Goal: Task Accomplishment & Management: Complete application form

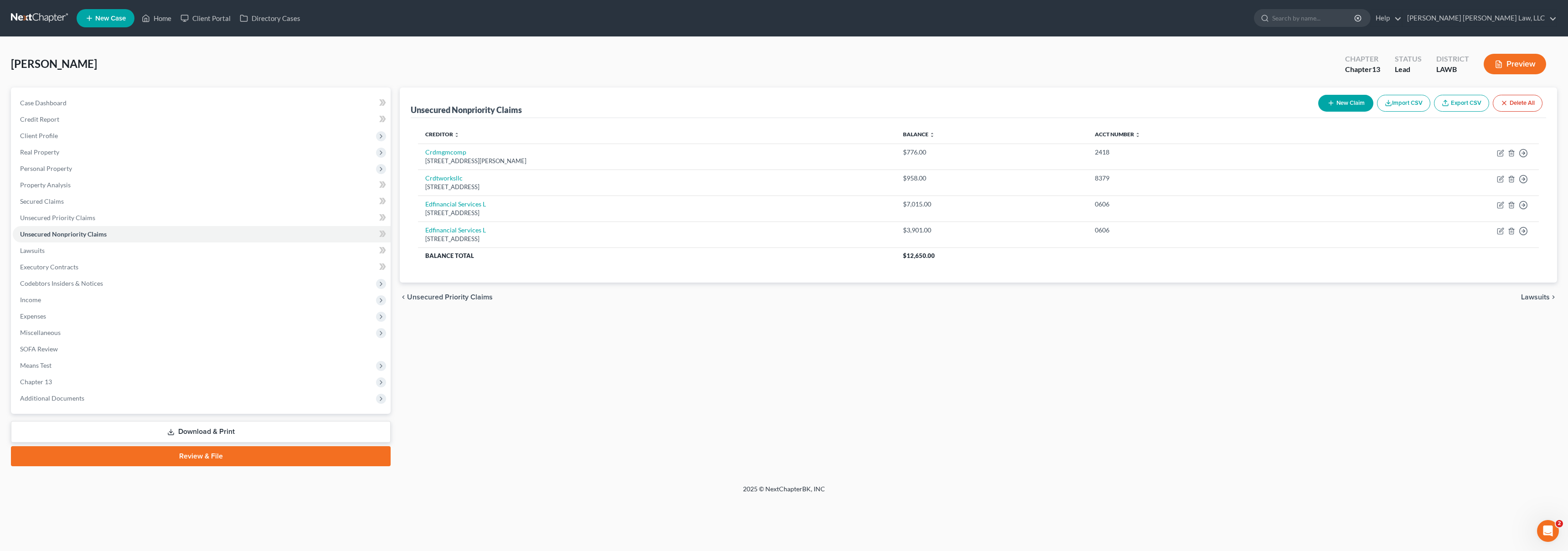
click at [57, 18] on link at bounding box center [40, 18] width 58 height 16
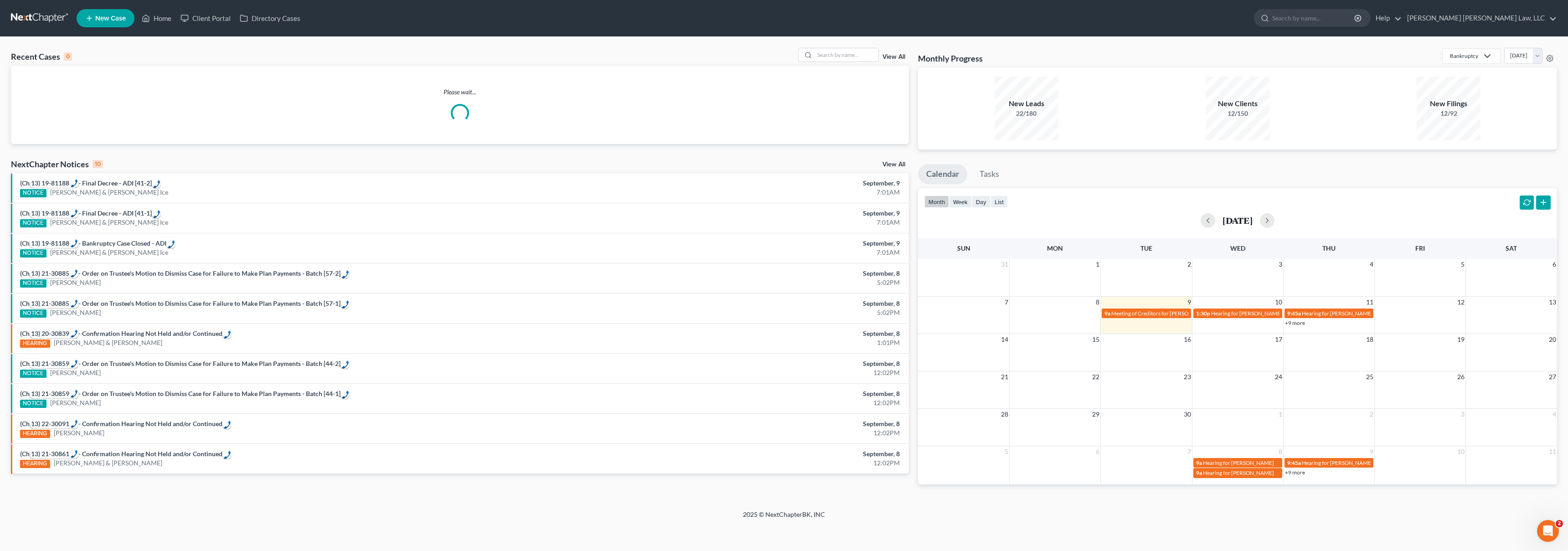
click at [108, 18] on span "New Case" at bounding box center [111, 18] width 30 height 7
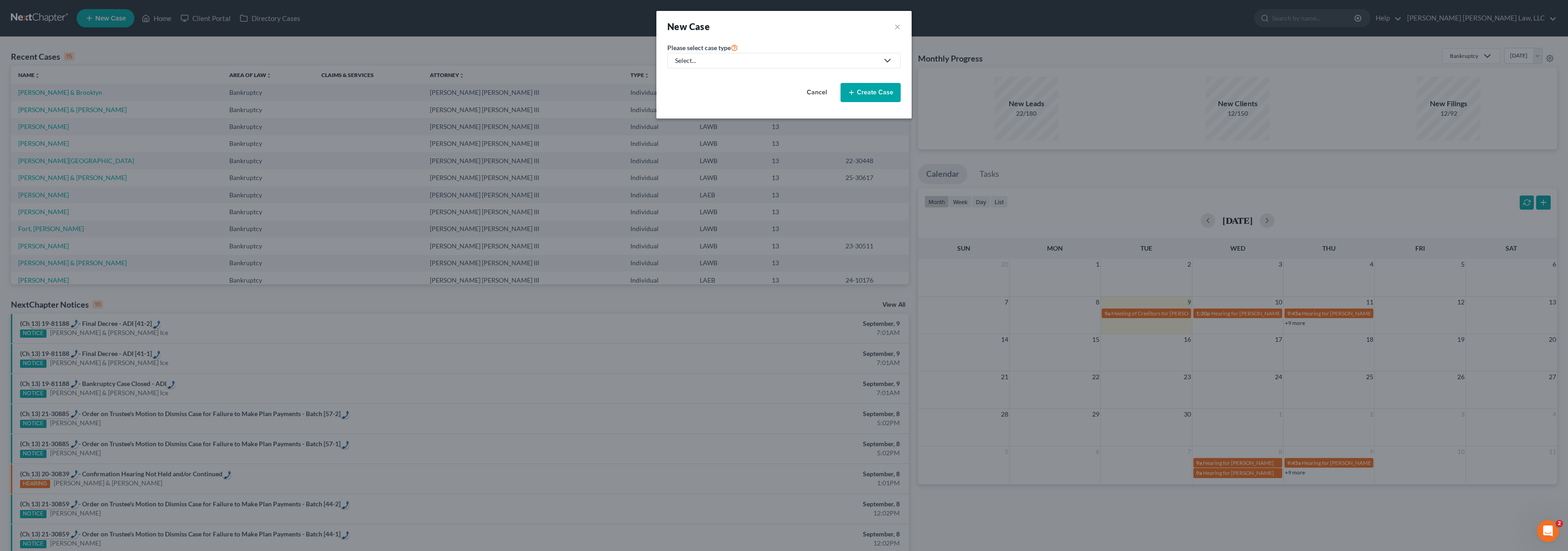
click at [793, 61] on div "Select..." at bounding box center [777, 60] width 203 height 9
click at [687, 75] on div "Bankruptcy" at bounding box center [716, 79] width 81 height 9
select select "36"
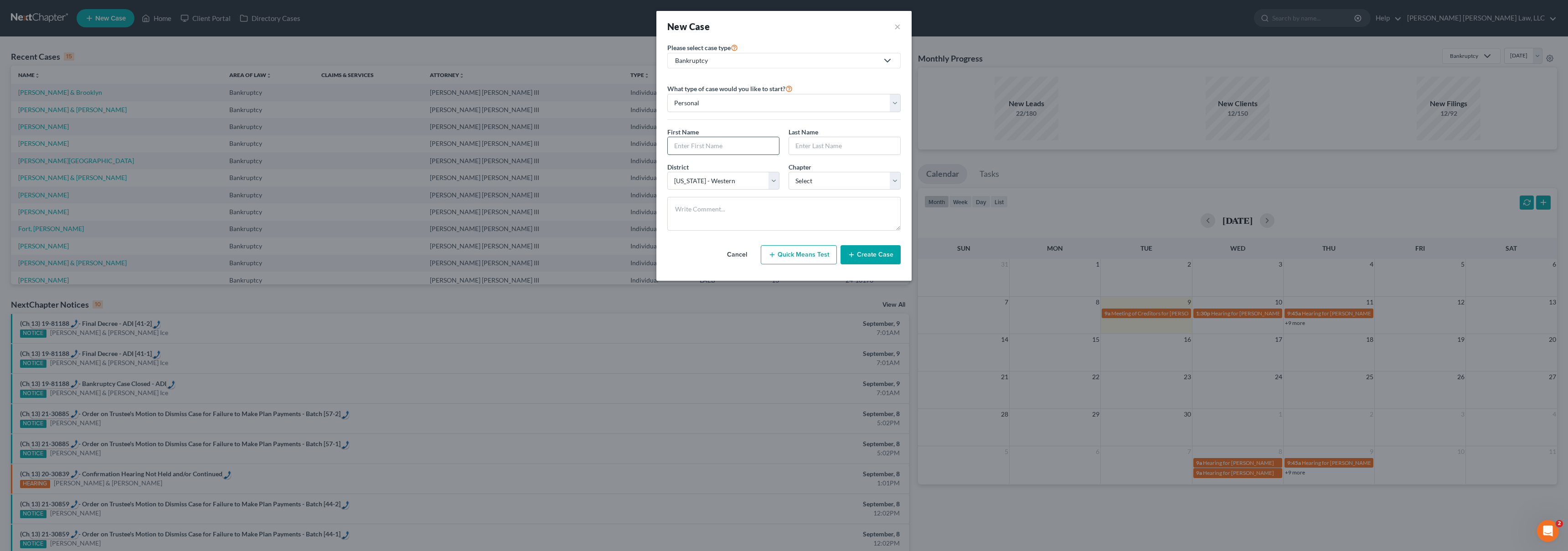
click at [684, 143] on input "text" at bounding box center [723, 146] width 111 height 17
type input "Joan"
type input "Carter"
click at [821, 175] on select "Select 7 11 12 13" at bounding box center [844, 181] width 112 height 18
select select "3"
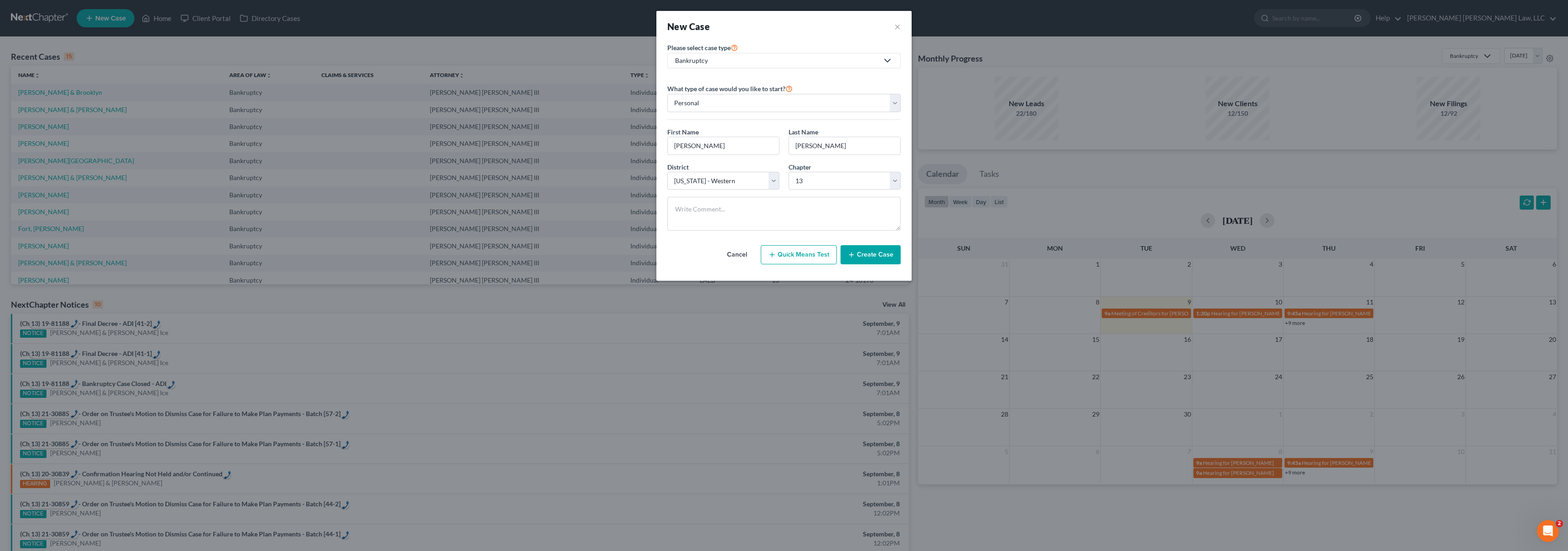
drag, startPoint x: 887, startPoint y: 259, endPoint x: 883, endPoint y: 260, distance: 4.1
click at [887, 259] on button "Create Case" at bounding box center [870, 254] width 60 height 19
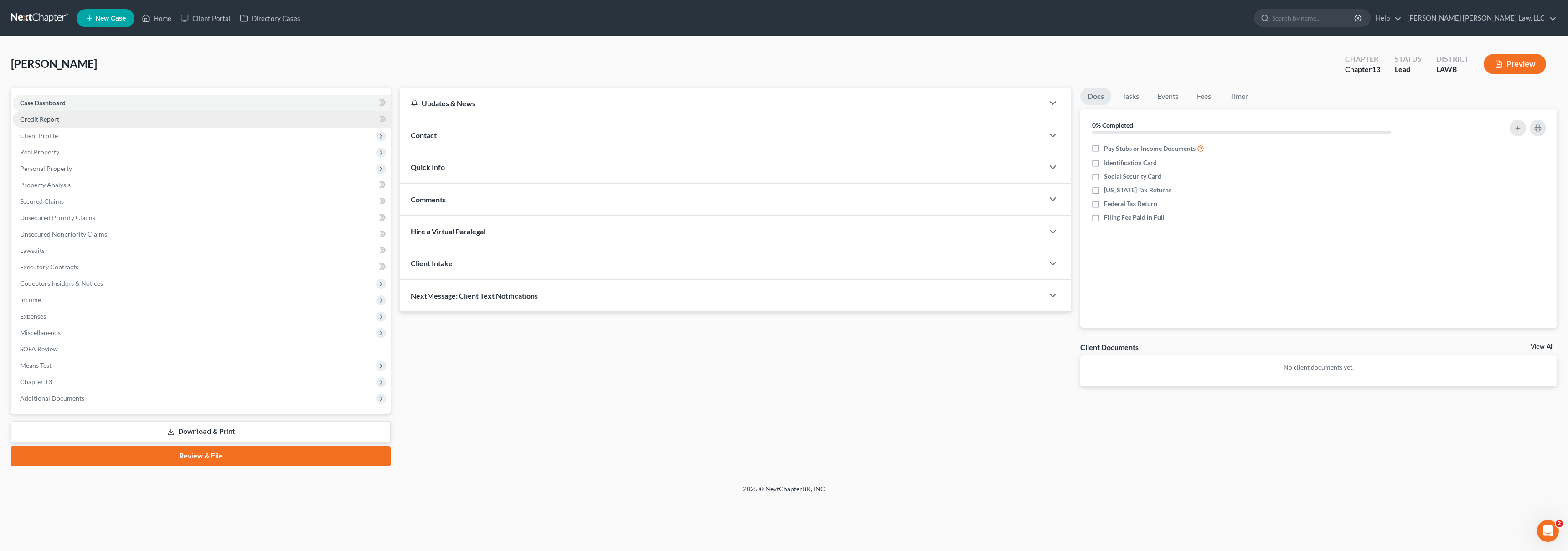
click at [58, 123] on link "Credit Report" at bounding box center [201, 119] width 378 height 16
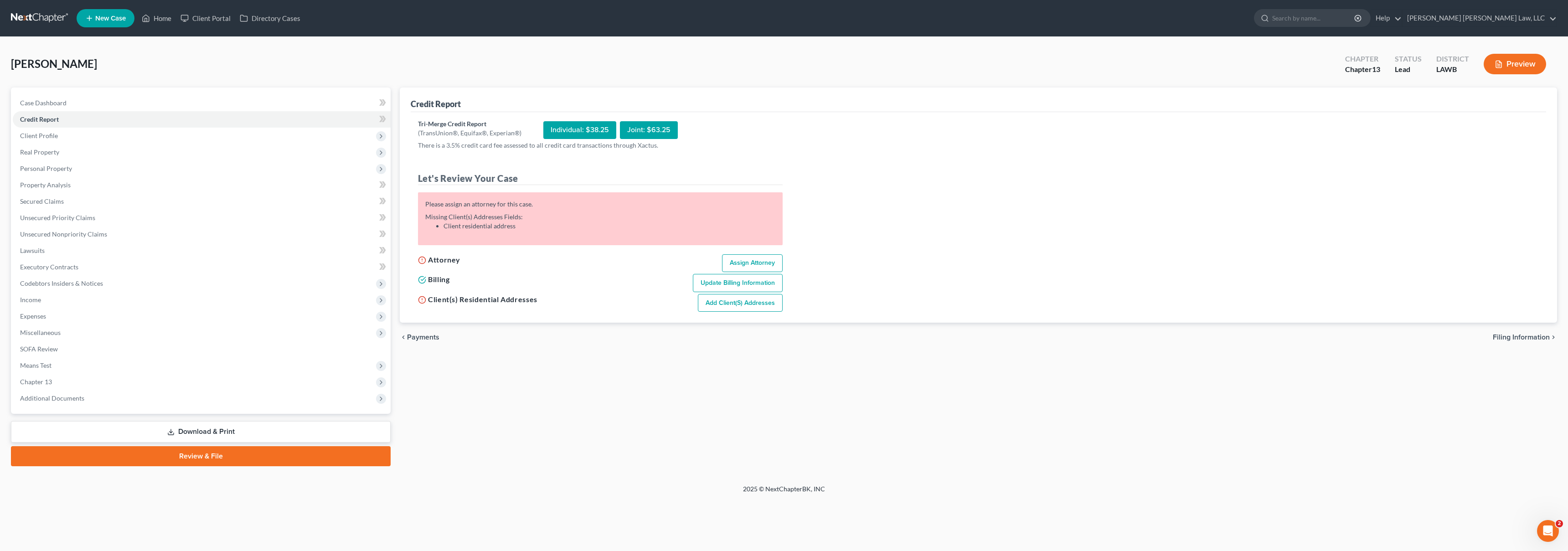
click at [741, 262] on link "Assign Attorney" at bounding box center [752, 264] width 61 height 18
select select "1"
select select "0"
select select "3"
select select "36"
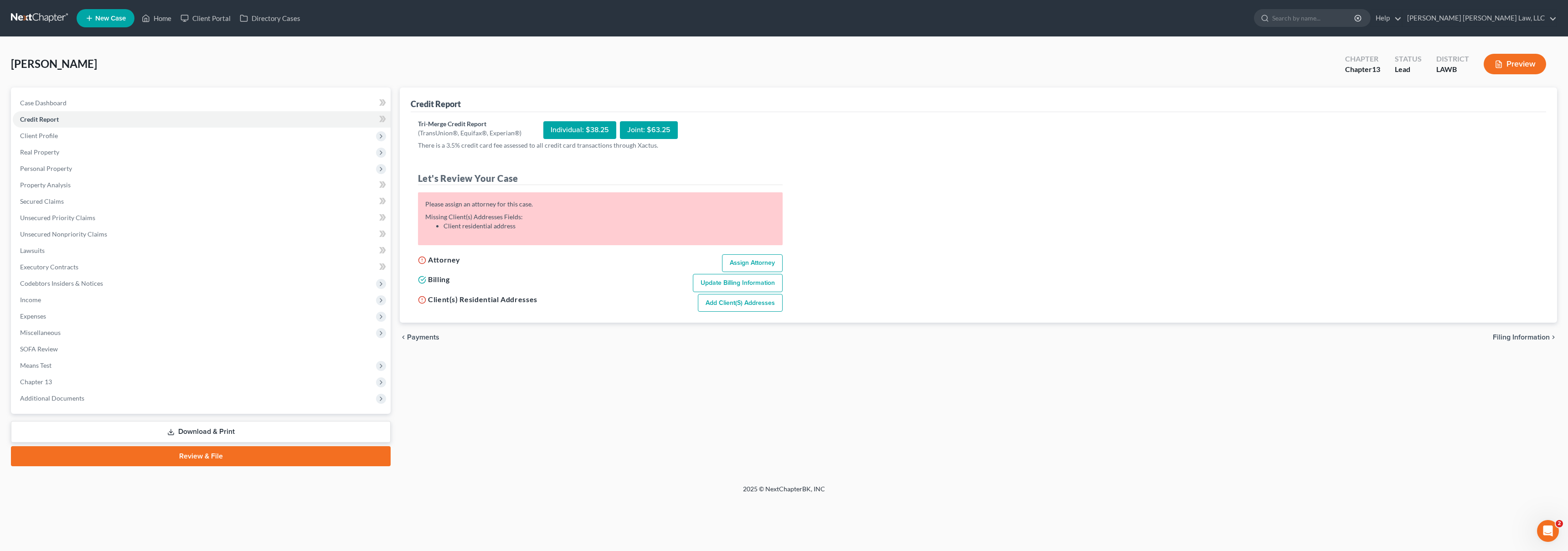
select select "19"
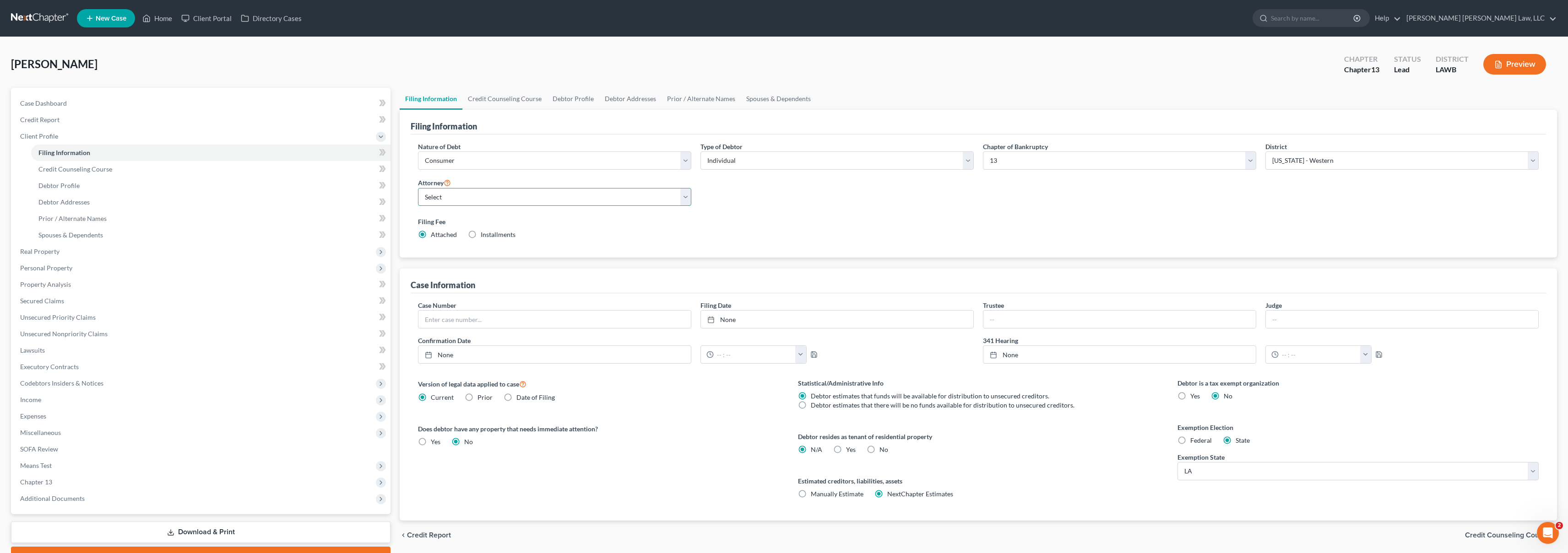
click at [463, 193] on select "Select [PERSON_NAME] [PERSON_NAME] III - LAWB [PERSON_NAME] [PERSON_NAME] III -…" at bounding box center [554, 197] width 273 height 18
select select "0"
click at [162, 122] on link "Credit Report" at bounding box center [202, 120] width 378 height 16
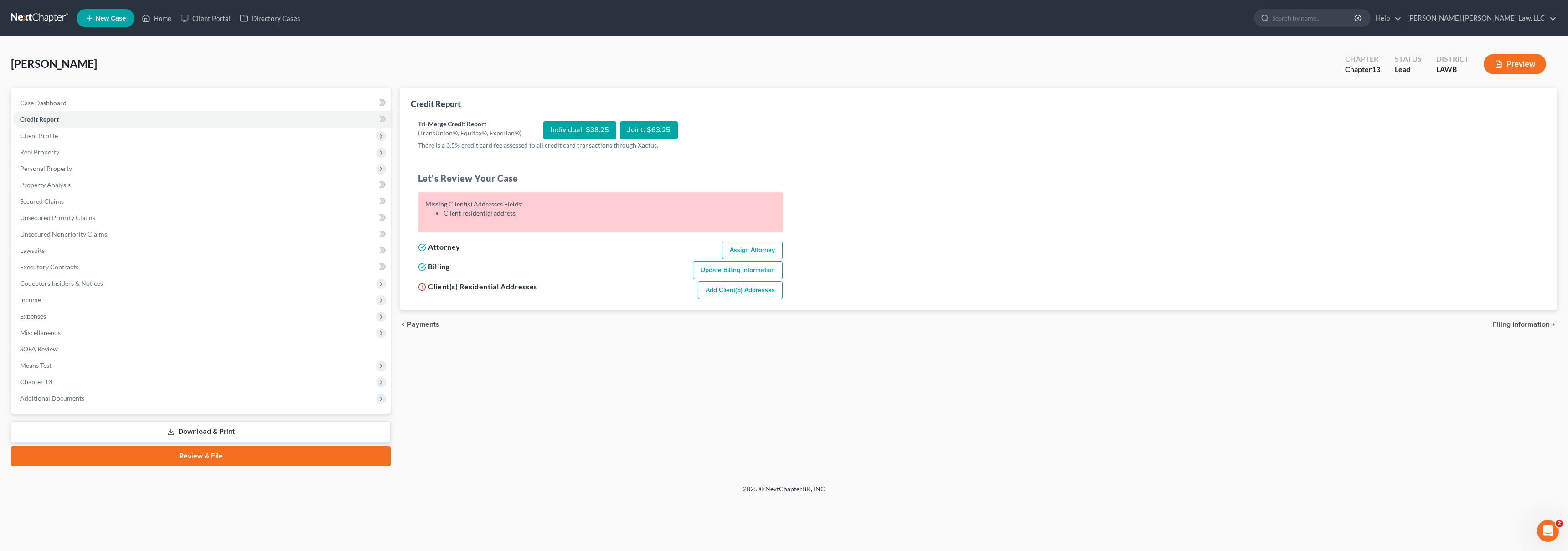
drag, startPoint x: 712, startPoint y: 289, endPoint x: 688, endPoint y: 279, distance: 26.0
click at [712, 289] on link "Add Client(s) Addresses" at bounding box center [740, 290] width 85 height 18
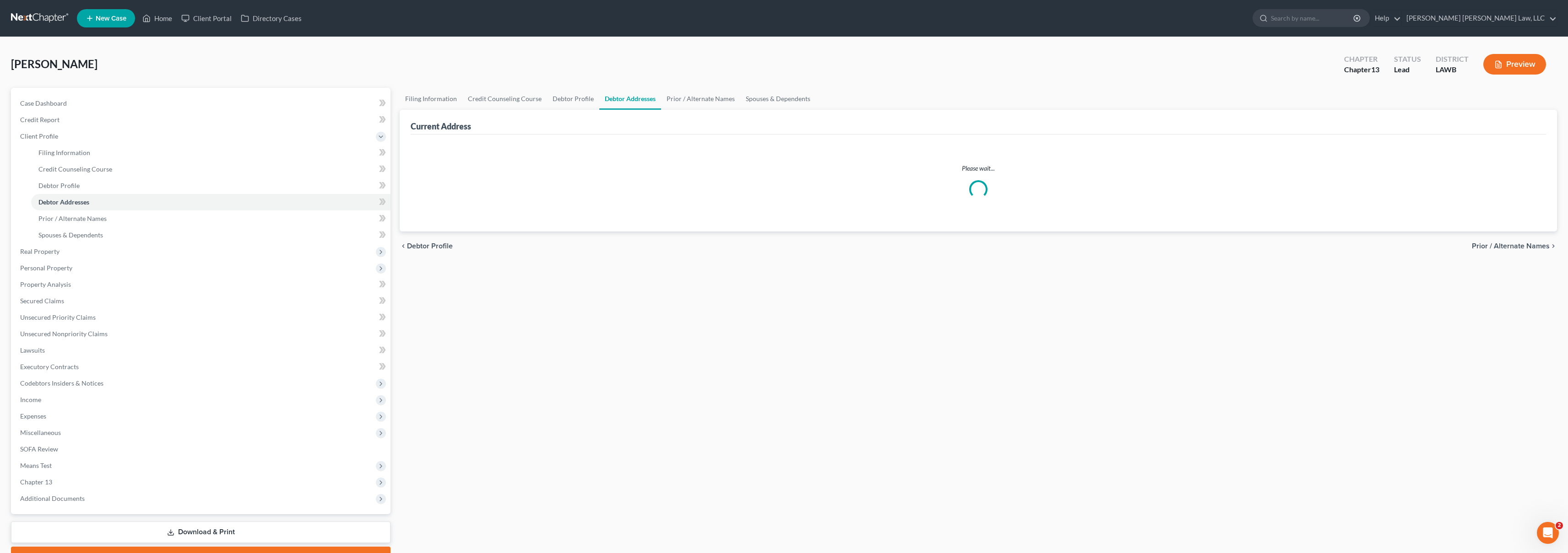
select select "0"
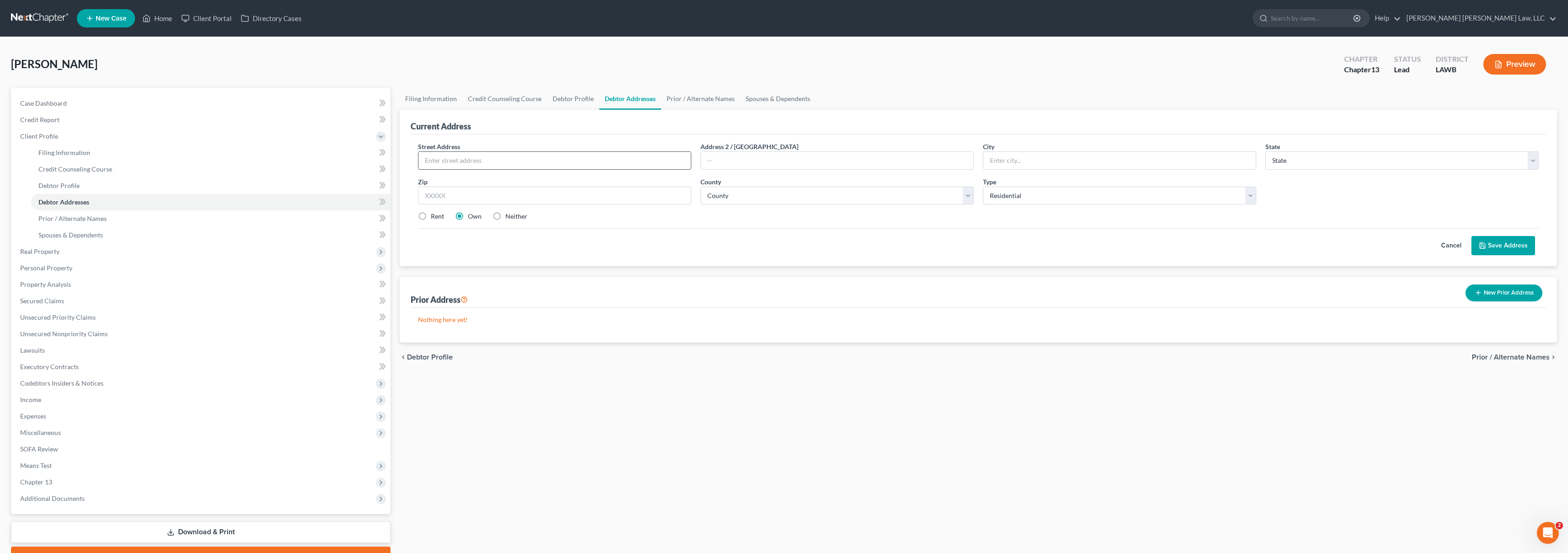
click at [565, 161] on input "text" at bounding box center [554, 161] width 273 height 17
type input "2504 Ferrand Street Apartment #A"
type input "Monroe"
select select "19"
type input "71201"
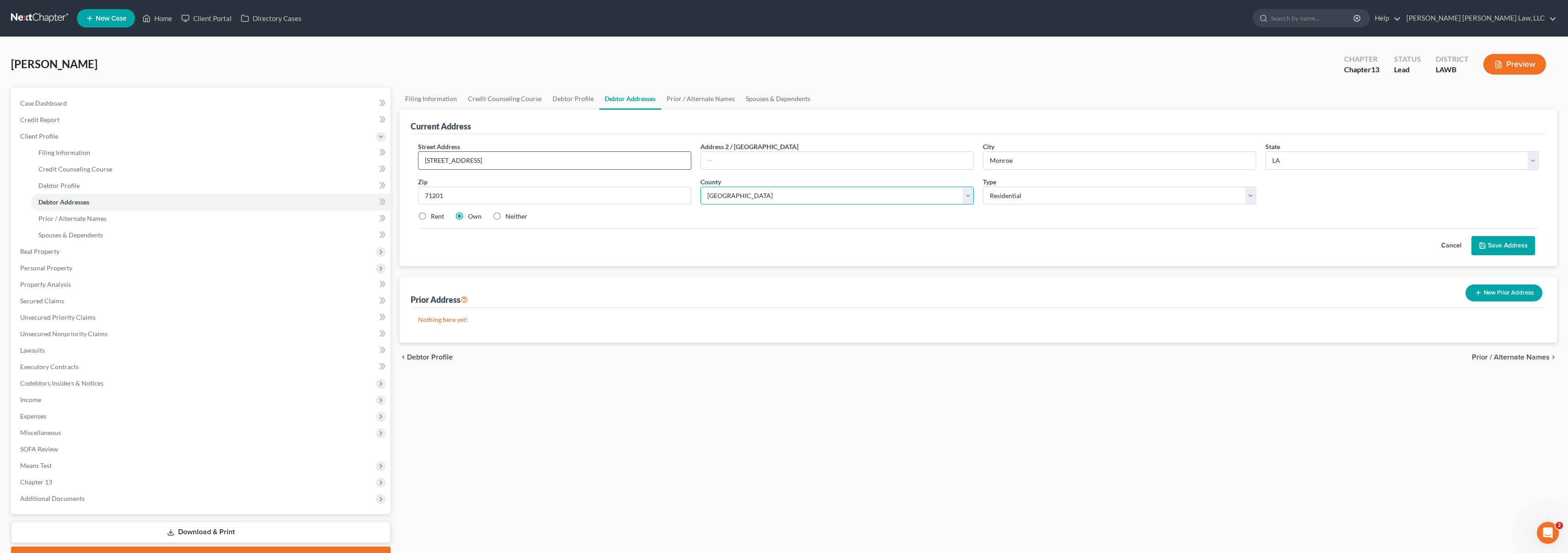
select select "36"
click at [431, 216] on label "Rent" at bounding box center [438, 216] width 13 height 9
click at [435, 216] on input "Rent" at bounding box center [438, 215] width 6 height 6
radio input "true"
click at [1490, 244] on button "Save Address" at bounding box center [1503, 245] width 64 height 19
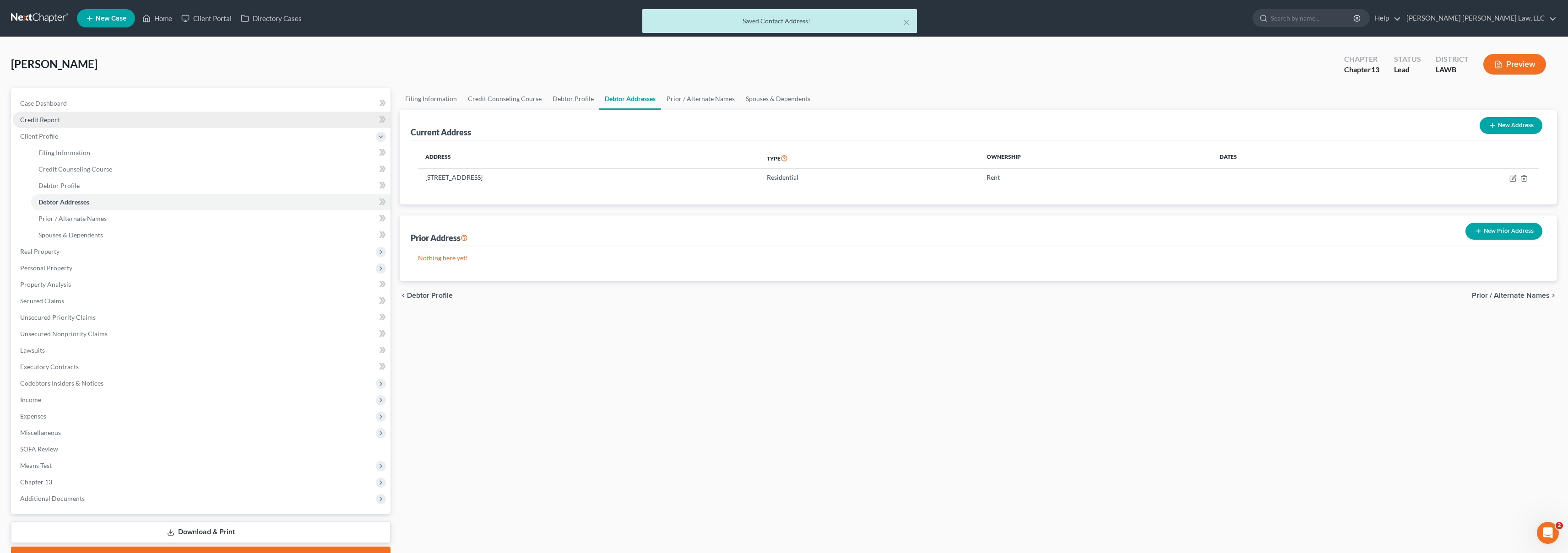
click at [59, 119] on link "Credit Report" at bounding box center [202, 120] width 378 height 16
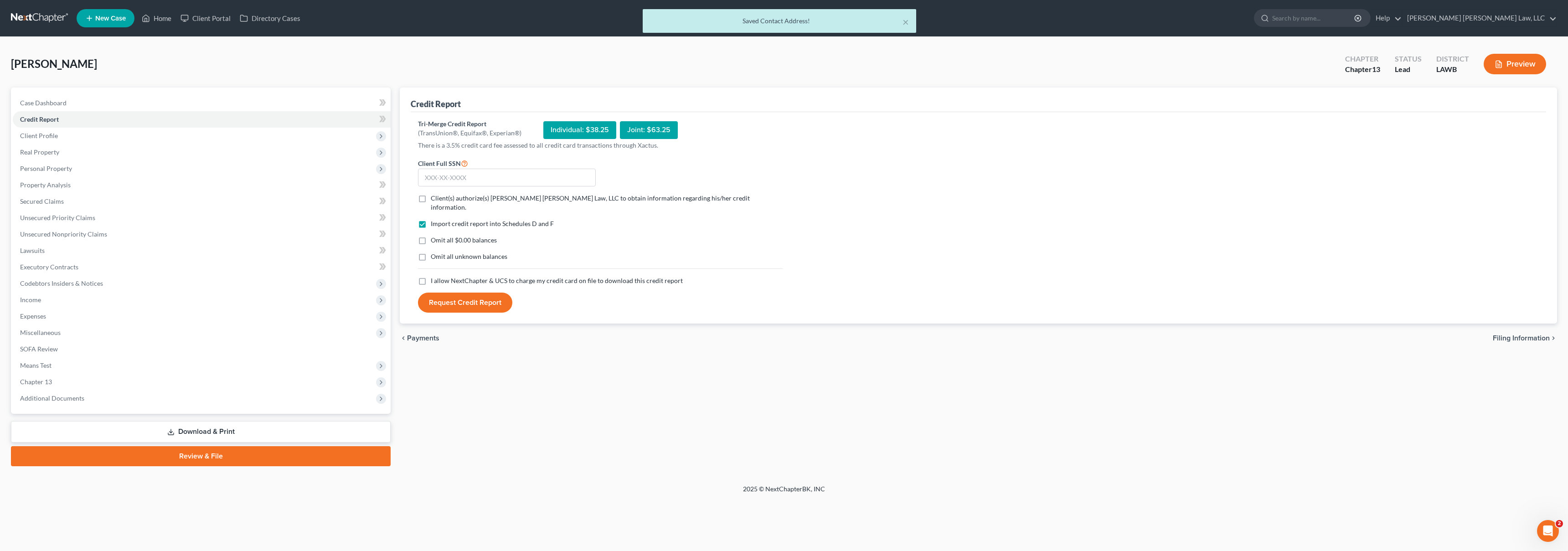
drag, startPoint x: 425, startPoint y: 272, endPoint x: 425, endPoint y: 266, distance: 6.0
click at [431, 276] on label "I allow NextChapter & UCS to charge my credit card on file to download this cre…" at bounding box center [557, 281] width 252 height 9
click at [435, 276] on input "I allow NextChapter & UCS to charge my credit card on file to download this cre…" at bounding box center [438, 279] width 6 height 6
checkbox input "true"
click at [431, 252] on label "Omit all unknown balances" at bounding box center [469, 256] width 77 height 9
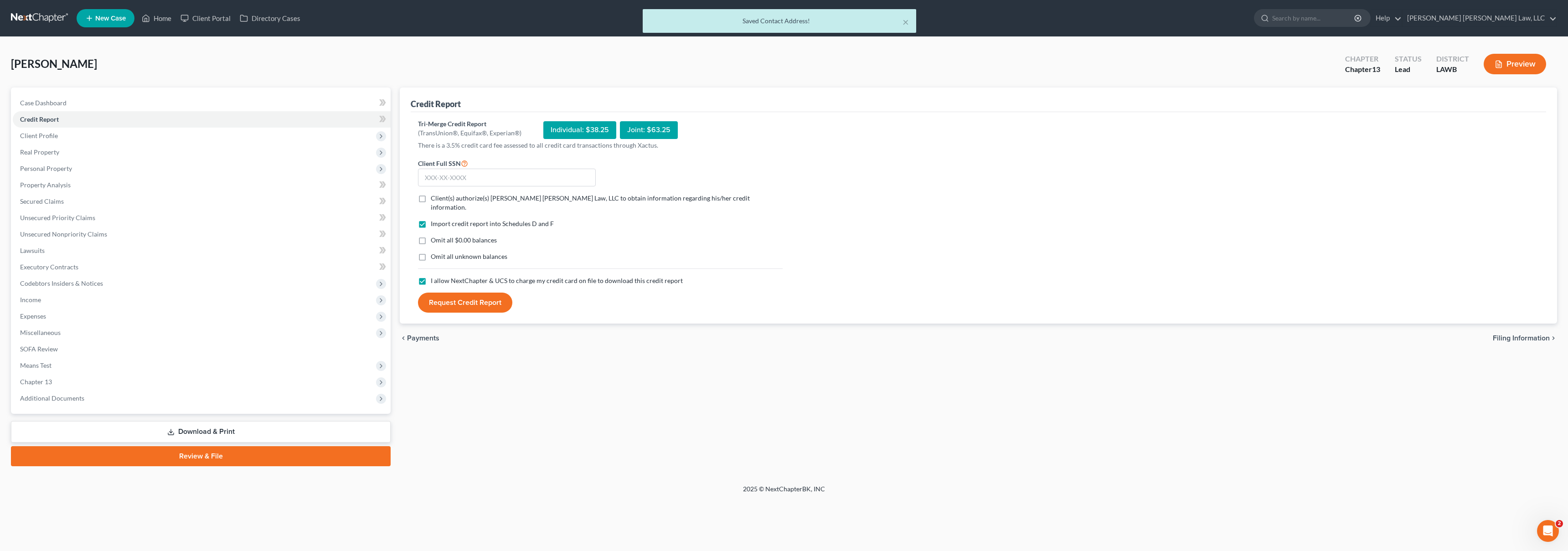
click at [435, 252] on input "Omit all unknown balances" at bounding box center [438, 255] width 6 height 6
checkbox input "true"
click at [431, 236] on label "Omit all $0.00 balances" at bounding box center [464, 240] width 66 height 9
click at [435, 236] on input "Omit all $0.00 balances" at bounding box center [438, 239] width 6 height 6
checkbox input "true"
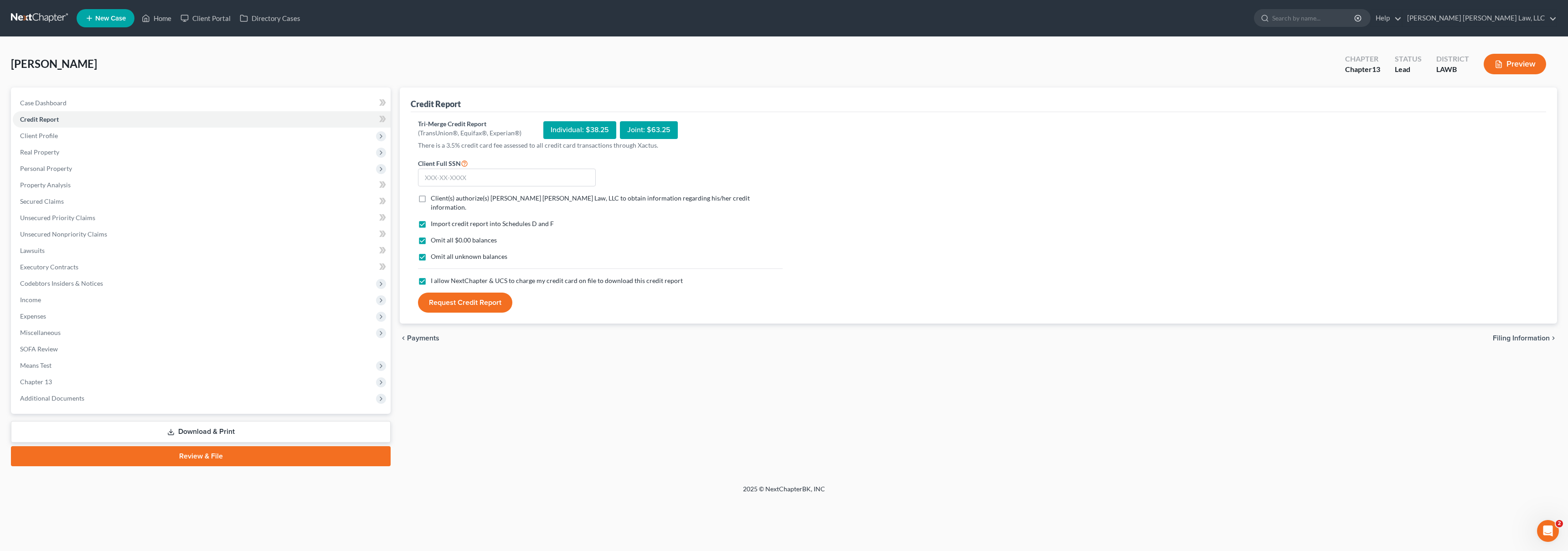
click at [431, 197] on label "Client(s) authorize(s) [PERSON_NAME] [PERSON_NAME] Law, LLC to obtain informati…" at bounding box center [607, 203] width 352 height 18
click at [435, 197] on input "Client(s) authorize(s) [PERSON_NAME] [PERSON_NAME] Law, LLC to obtain informati…" at bounding box center [438, 197] width 6 height 6
checkbox input "true"
click at [447, 179] on input "text" at bounding box center [507, 178] width 178 height 18
type input "436-25-3125"
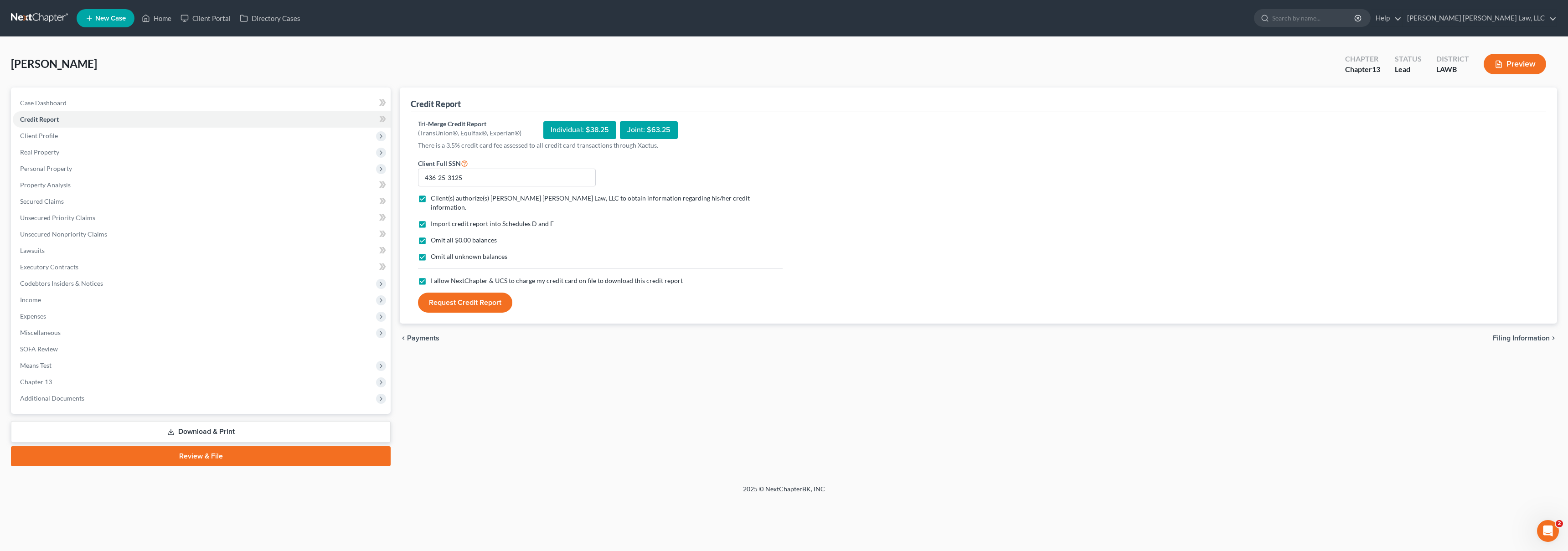
click at [460, 294] on button "Request Credit Report" at bounding box center [465, 303] width 94 height 20
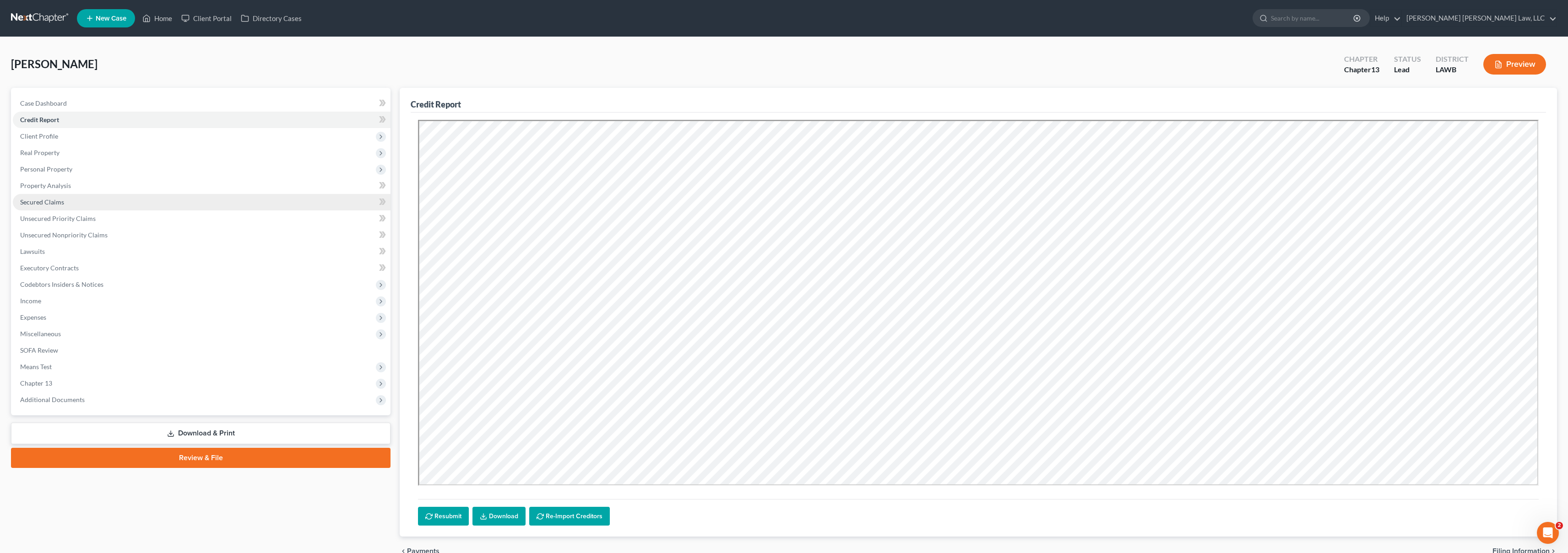
click at [159, 194] on link "Secured Claims" at bounding box center [202, 202] width 378 height 16
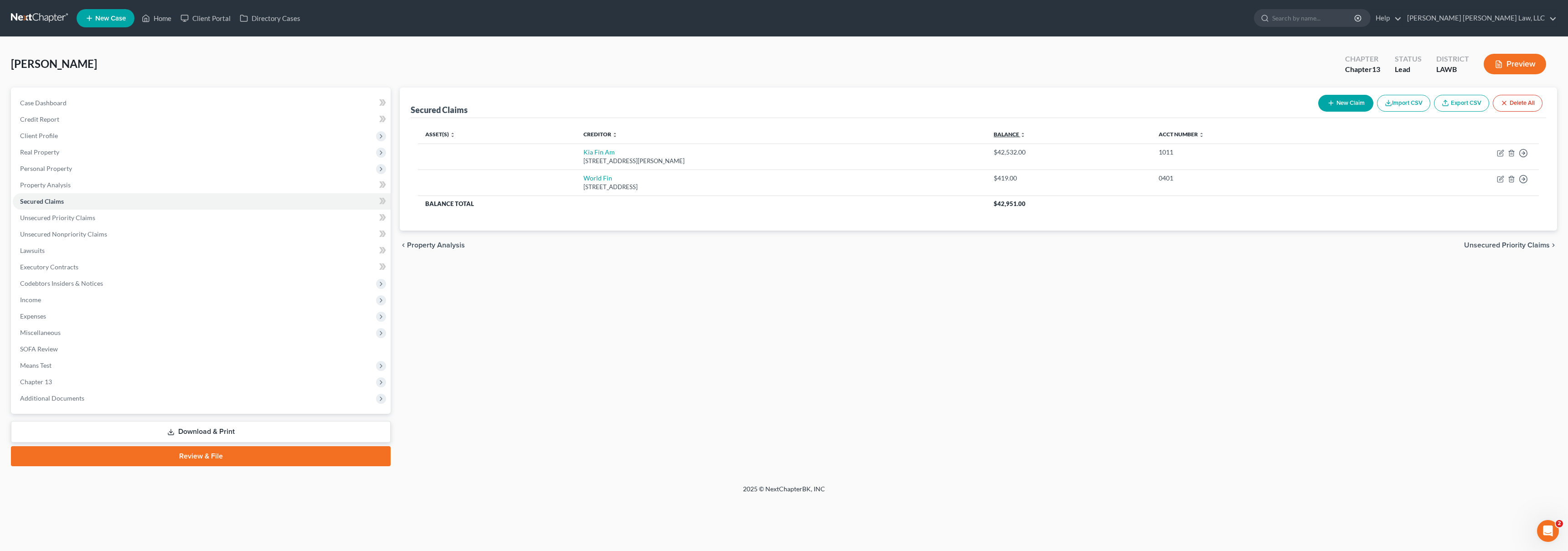
click at [1024, 136] on link "Balance expand_more expand_less unfold_more" at bounding box center [1009, 134] width 32 height 7
click at [1026, 132] on link "Balance expand_more expand_less unfold_more" at bounding box center [1009, 134] width 32 height 7
click at [1024, 132] on link "Balance expand_more expand_less unfold_more" at bounding box center [1009, 134] width 31 height 7
click at [236, 122] on link "Credit Report" at bounding box center [201, 119] width 378 height 16
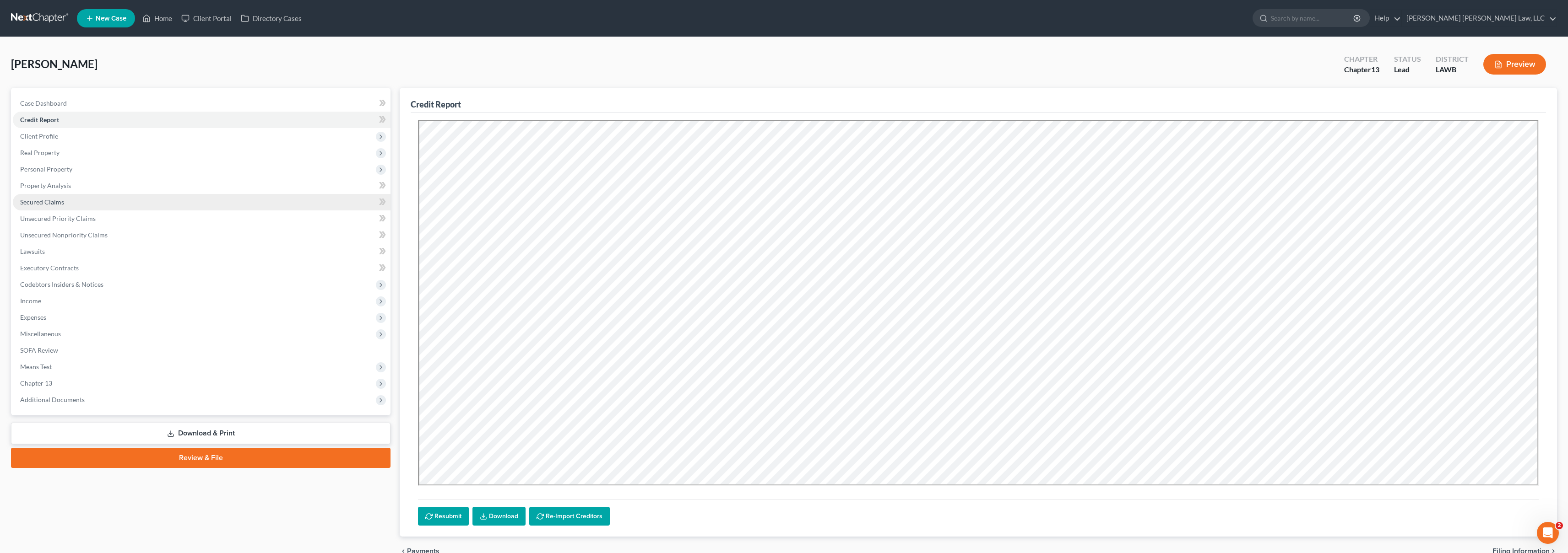
click at [105, 197] on link "Secured Claims" at bounding box center [202, 202] width 378 height 16
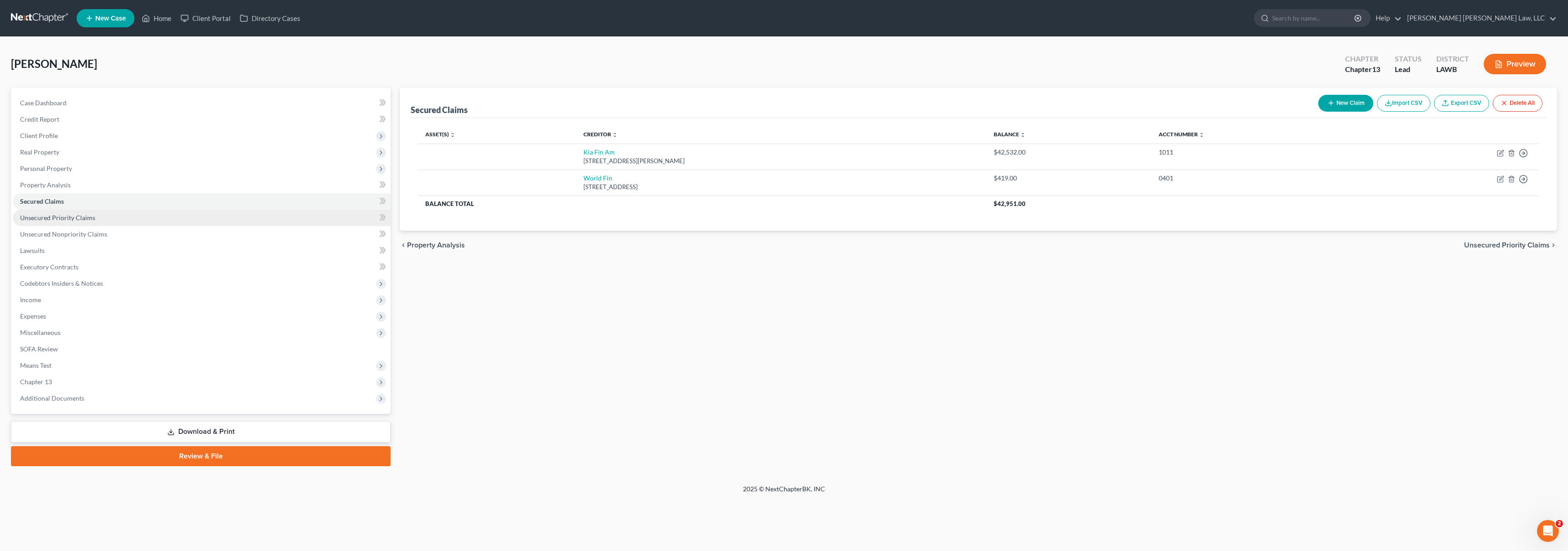
click at [147, 221] on link "Unsecured Priority Claims" at bounding box center [201, 217] width 378 height 16
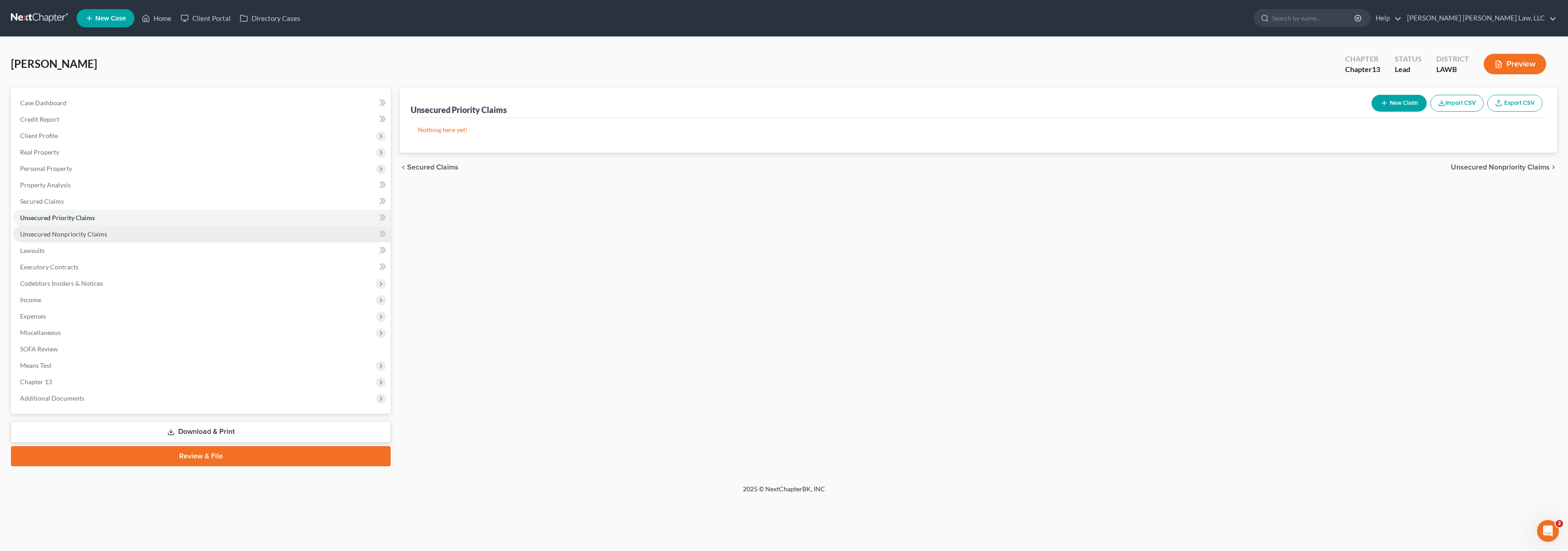
click at [147, 236] on link "Unsecured Nonpriority Claims" at bounding box center [201, 234] width 378 height 16
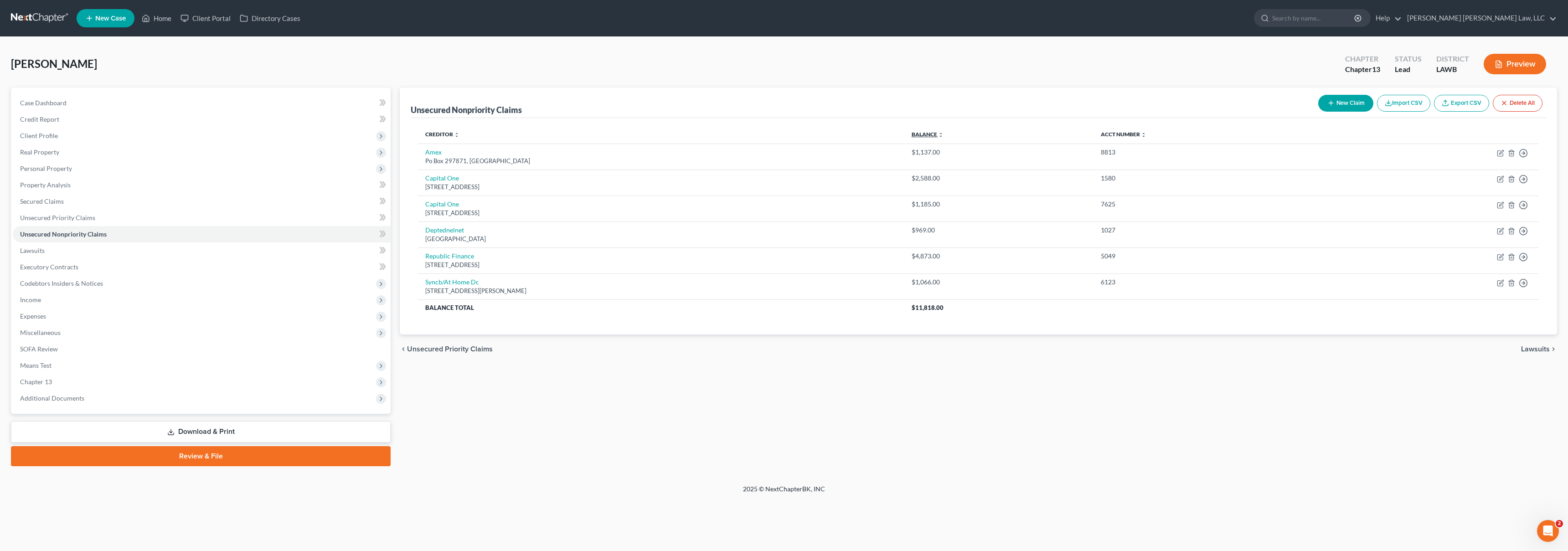
click at [943, 132] on link "Balance expand_more expand_less unfold_more" at bounding box center [928, 134] width 32 height 7
click at [68, 204] on link "Secured Claims" at bounding box center [201, 202] width 378 height 16
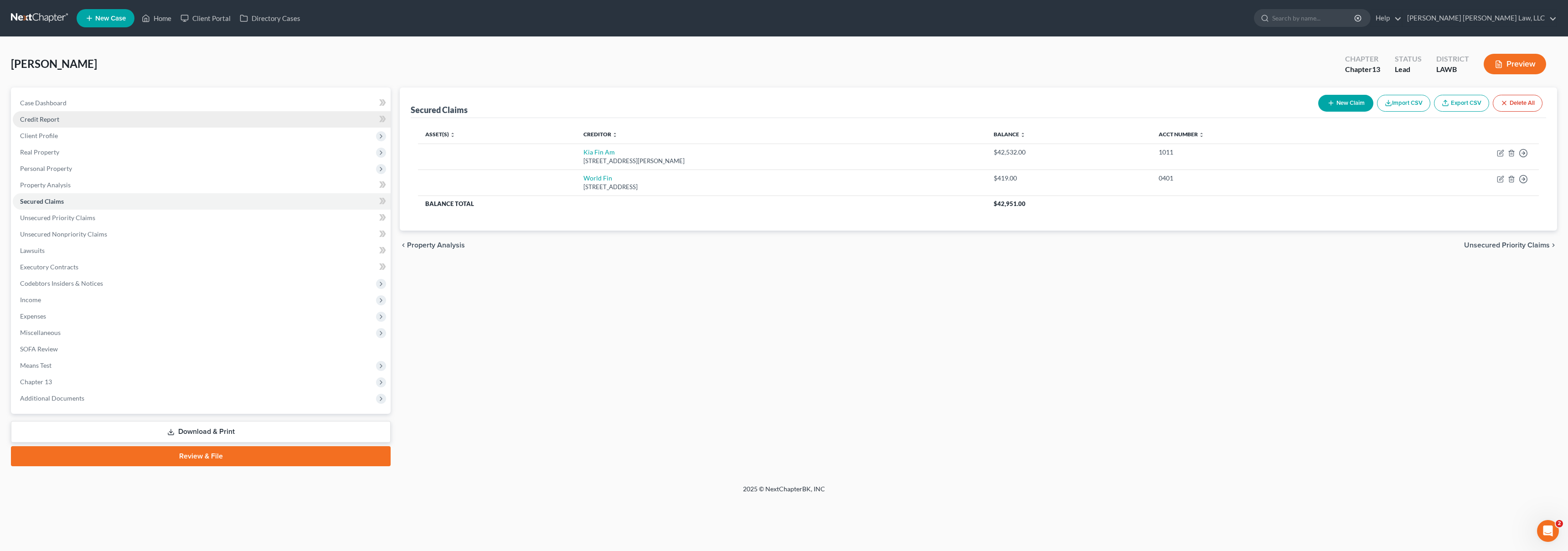
click at [77, 122] on link "Credit Report" at bounding box center [201, 119] width 378 height 16
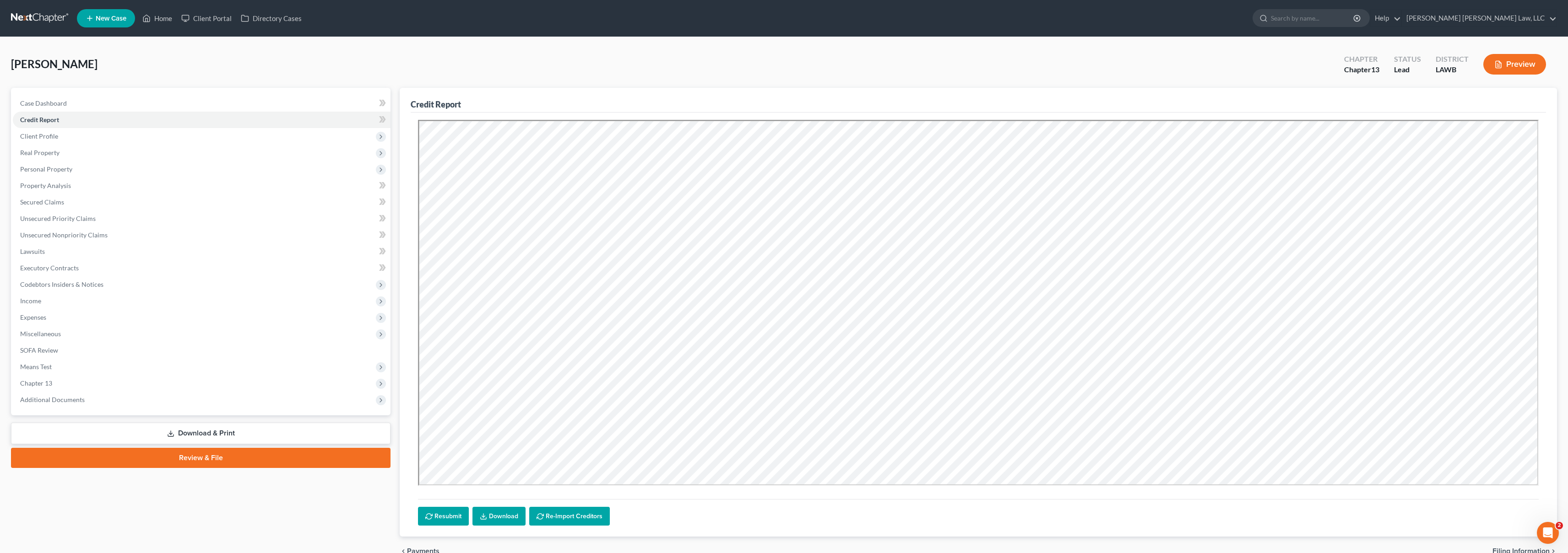
click at [24, 13] on link at bounding box center [40, 18] width 59 height 16
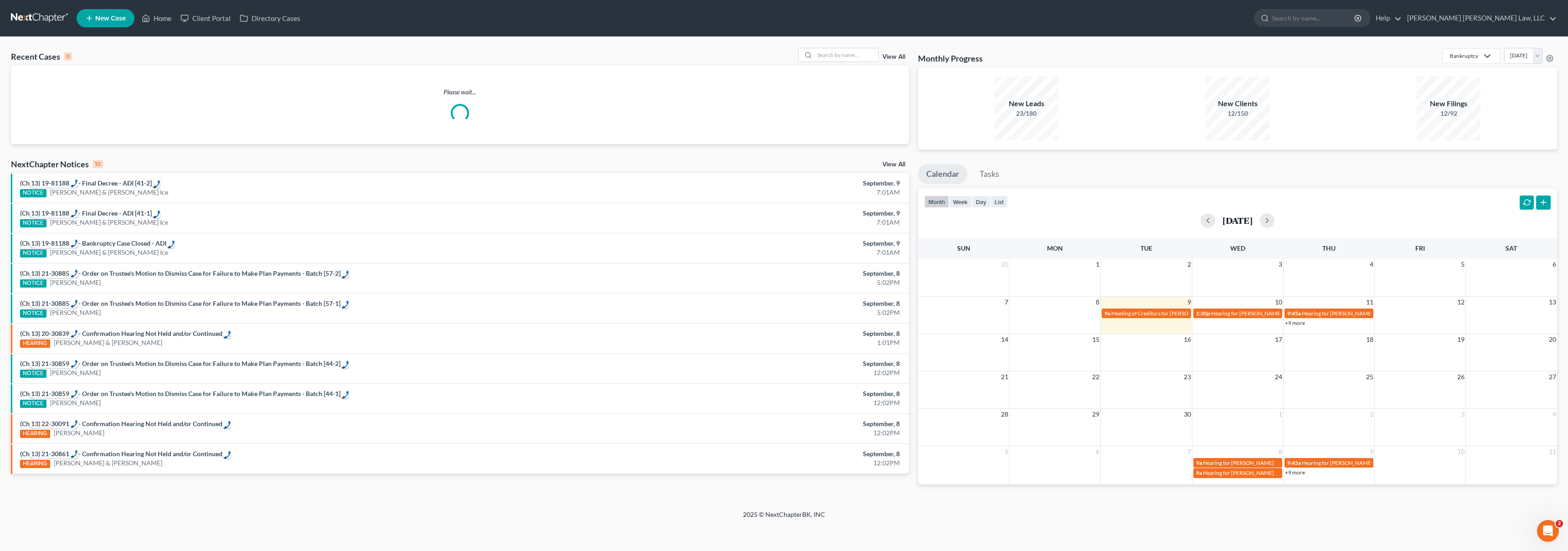
click at [106, 17] on span "New Case" at bounding box center [111, 18] width 30 height 7
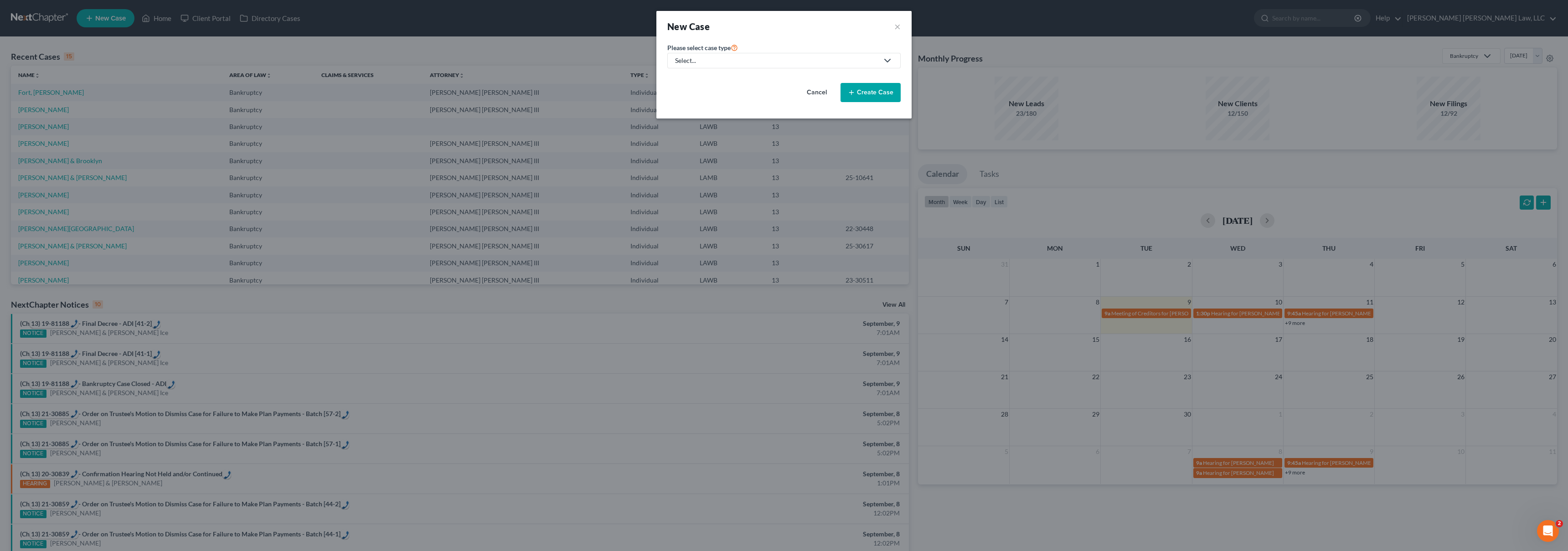
click at [762, 65] on link "Select..." at bounding box center [783, 60] width 233 height 15
click at [727, 79] on div "Bankruptcy" at bounding box center [716, 79] width 81 height 9
select select "36"
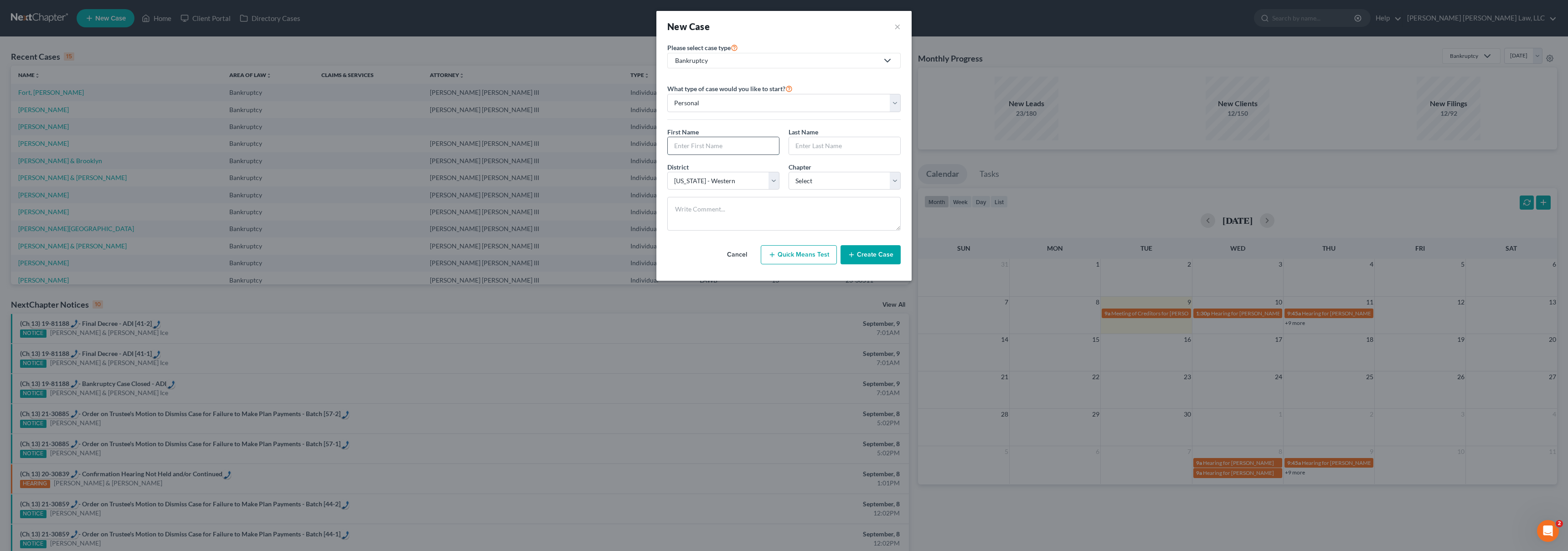
click at [692, 144] on input "text" at bounding box center [723, 146] width 111 height 17
type input "[PERSON_NAME]"
select select "3"
click at [855, 253] on icon "button" at bounding box center [852, 255] width 7 height 7
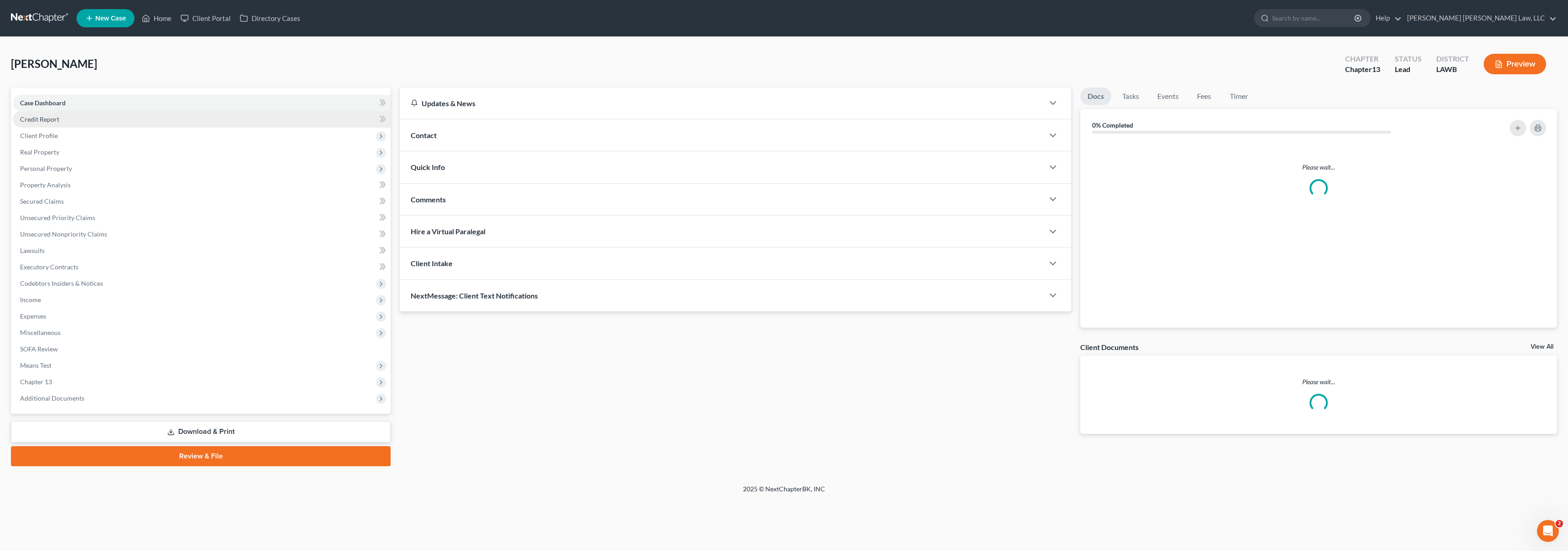
click at [57, 121] on span "Credit Report" at bounding box center [40, 119] width 39 height 8
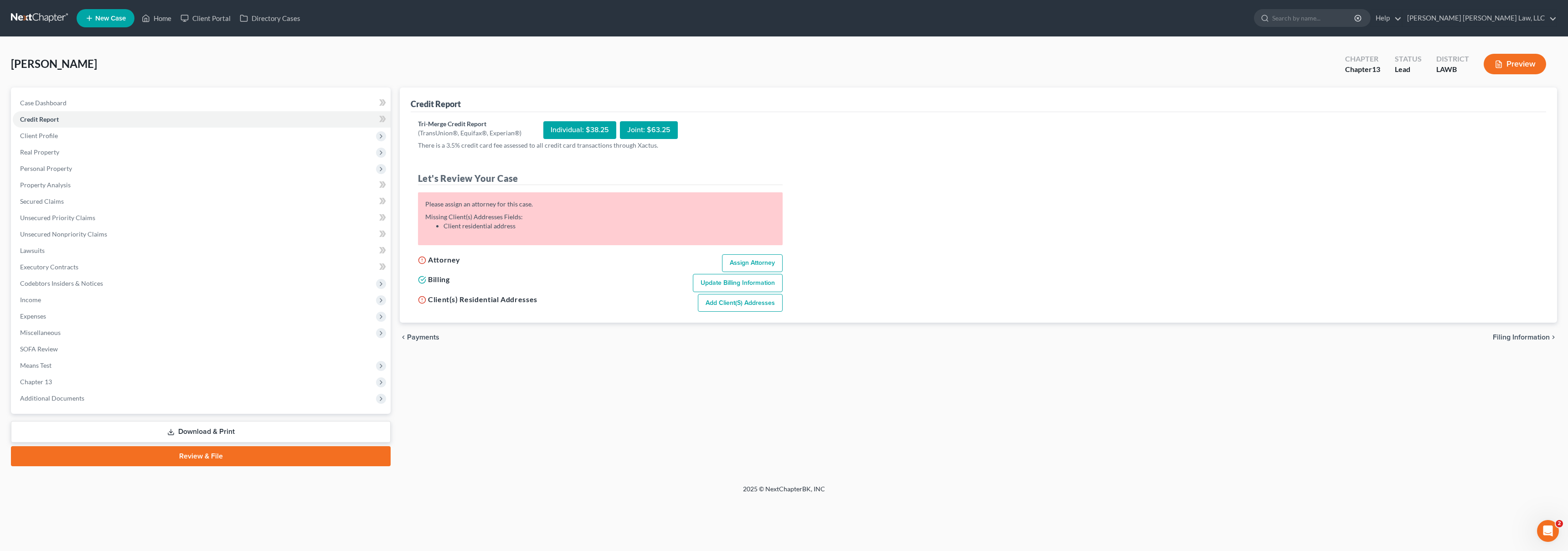
click at [742, 259] on link "Assign Attorney" at bounding box center [752, 264] width 61 height 18
select select "1"
select select "0"
select select "3"
select select "36"
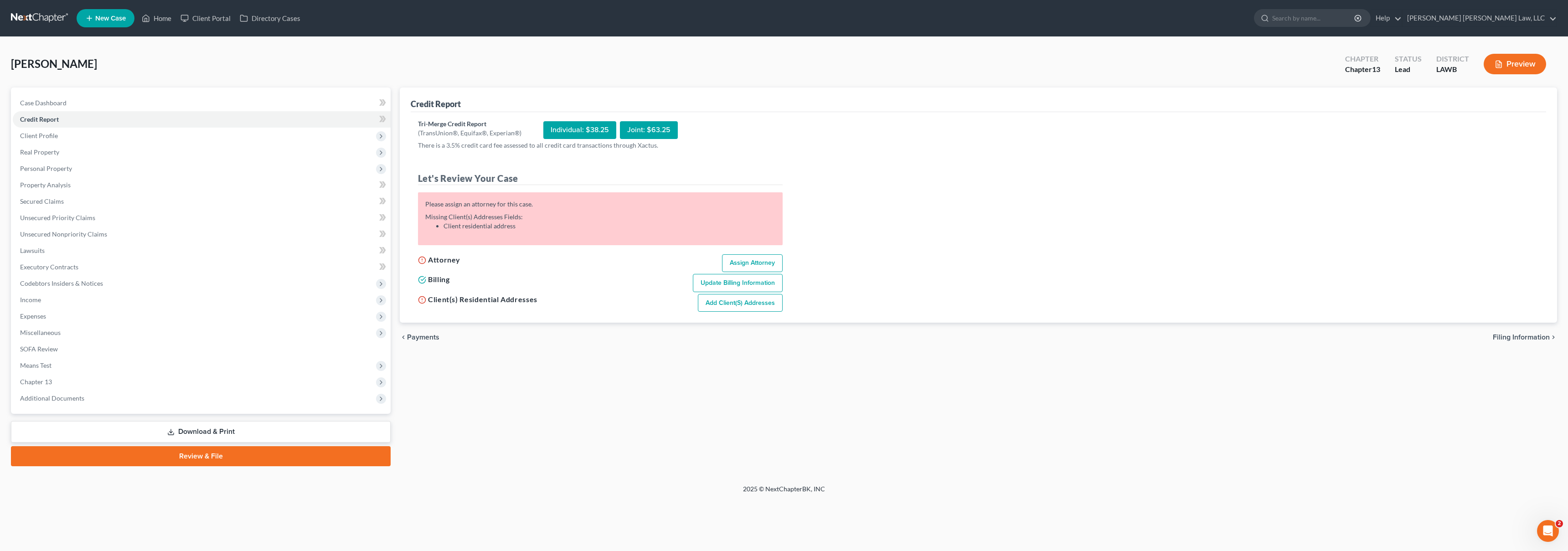
select select "19"
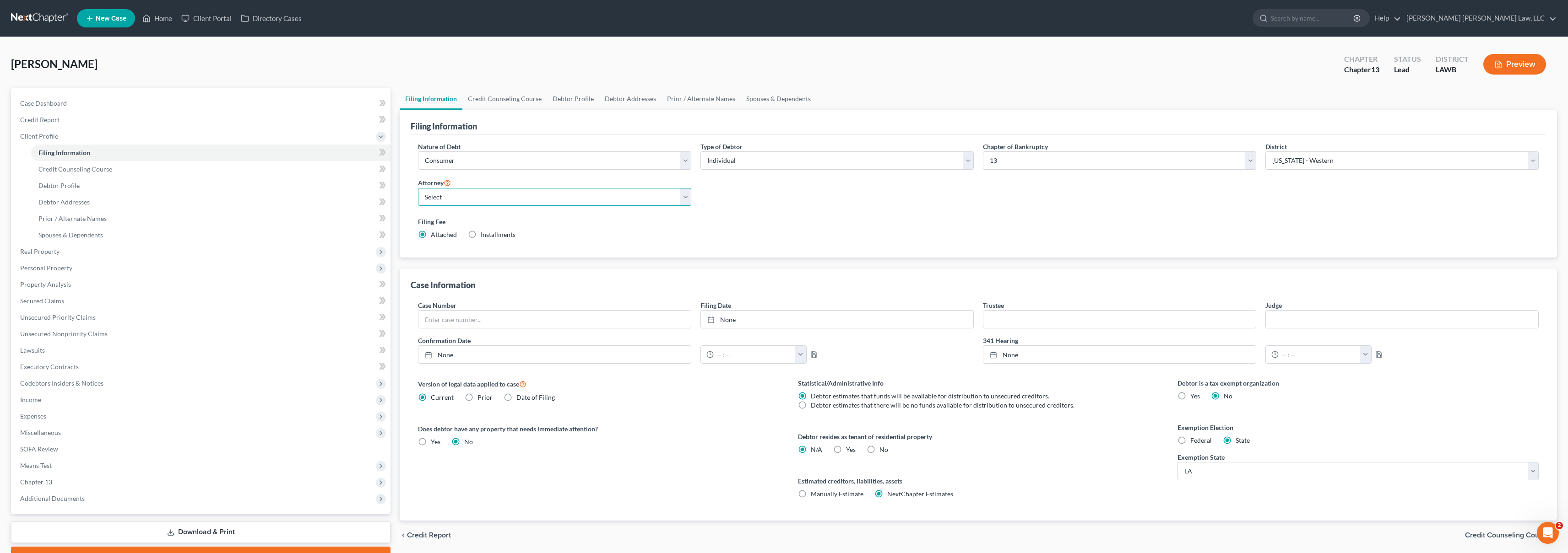
click at [475, 199] on select "Select [PERSON_NAME] [PERSON_NAME] III - LAWB [PERSON_NAME] [PERSON_NAME] III -…" at bounding box center [554, 197] width 273 height 18
select select "0"
click at [52, 124] on link "Credit Report" at bounding box center [202, 120] width 378 height 16
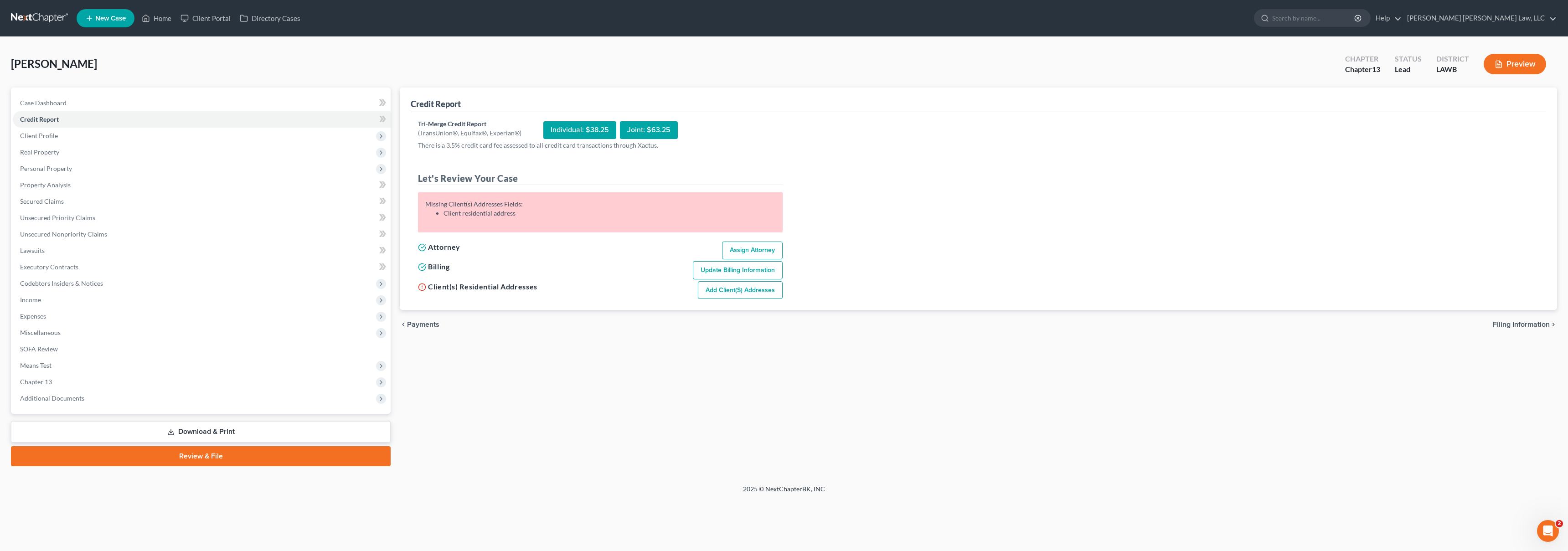
click at [729, 291] on link "Add Client(s) Addresses" at bounding box center [740, 290] width 85 height 18
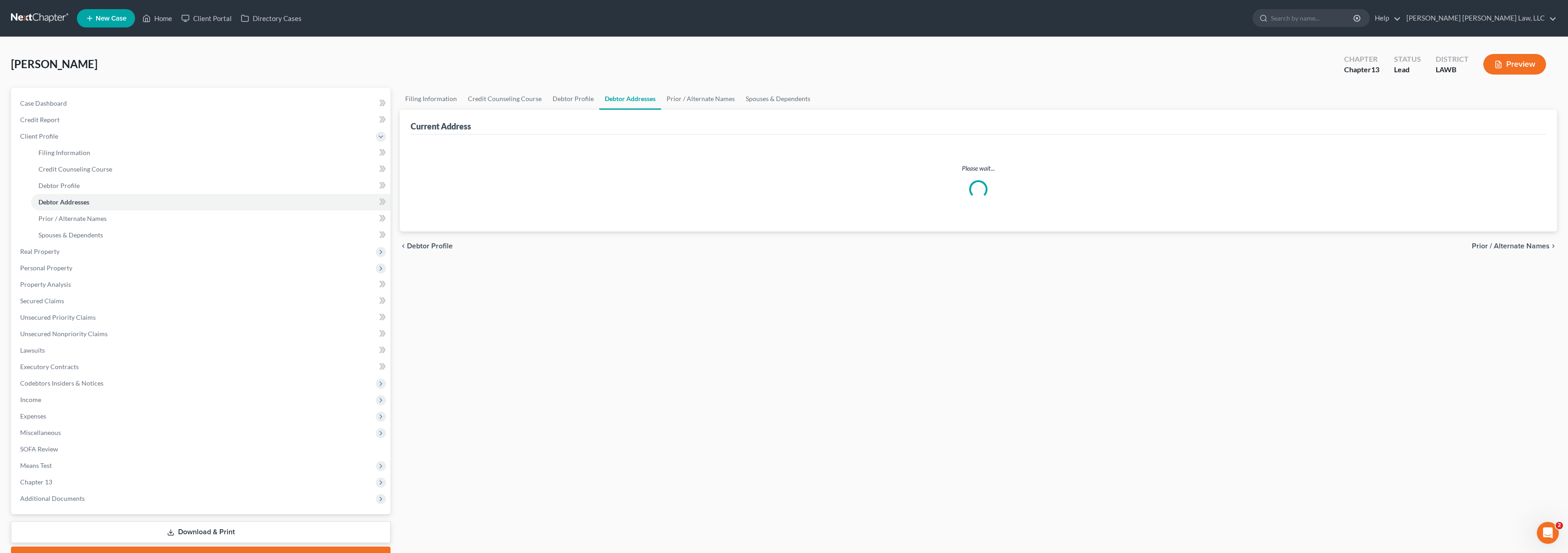
select select "0"
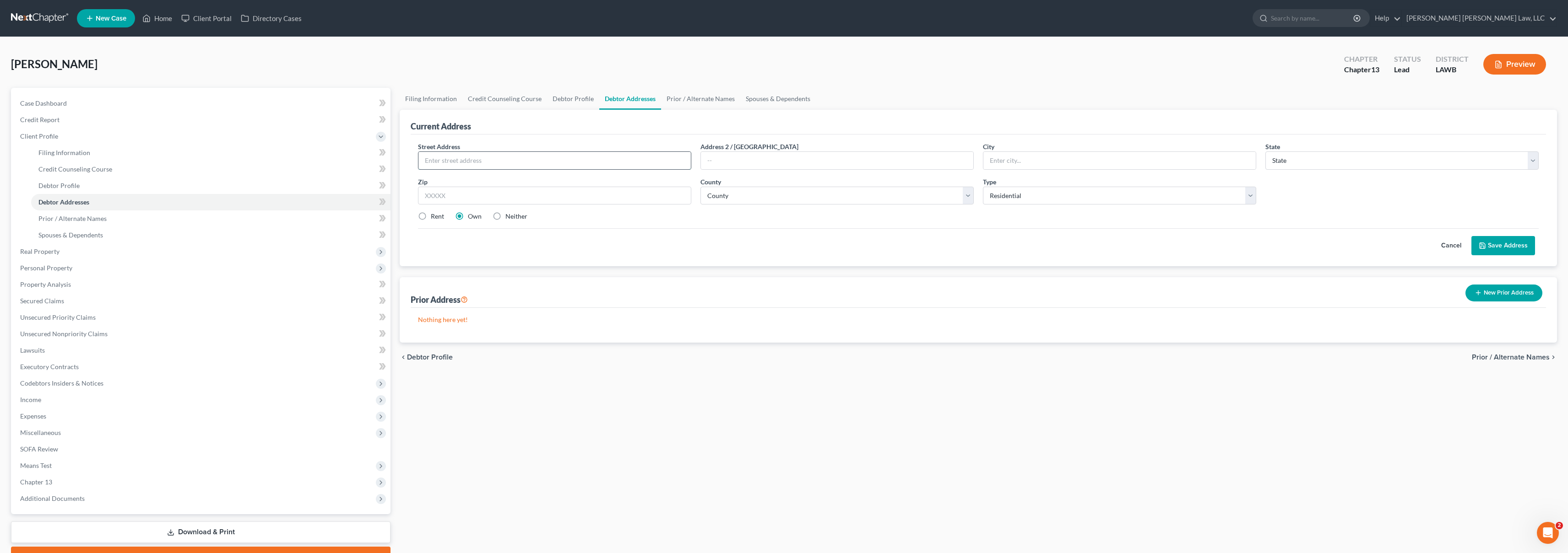
click at [523, 159] on input "text" at bounding box center [554, 161] width 273 height 17
type input "[STREET_ADDRESS][PERSON_NAME]"
type input "Monroe"
select select "19"
type input "71202"
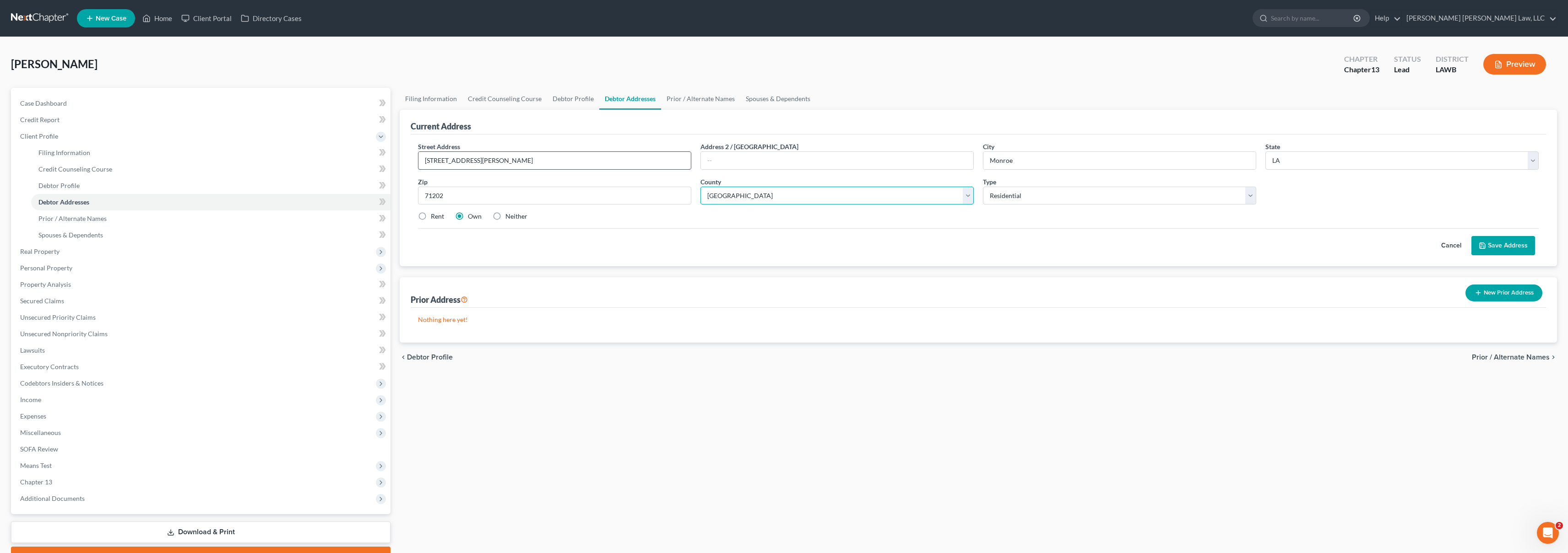
select select "36"
click at [431, 217] on label "Rent" at bounding box center [438, 216] width 13 height 9
click at [435, 217] on input "Rent" at bounding box center [438, 215] width 6 height 6
radio input "true"
click at [1499, 246] on button "Save Address" at bounding box center [1503, 245] width 64 height 19
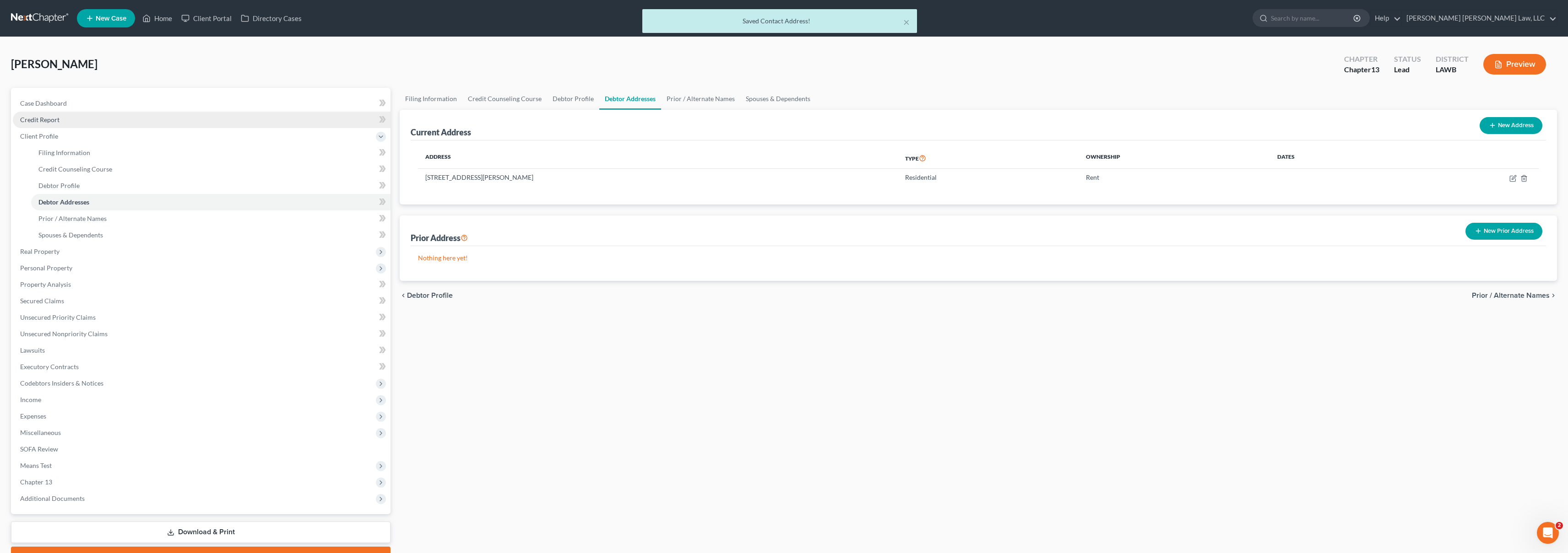
click at [98, 125] on link "Credit Report" at bounding box center [202, 120] width 378 height 16
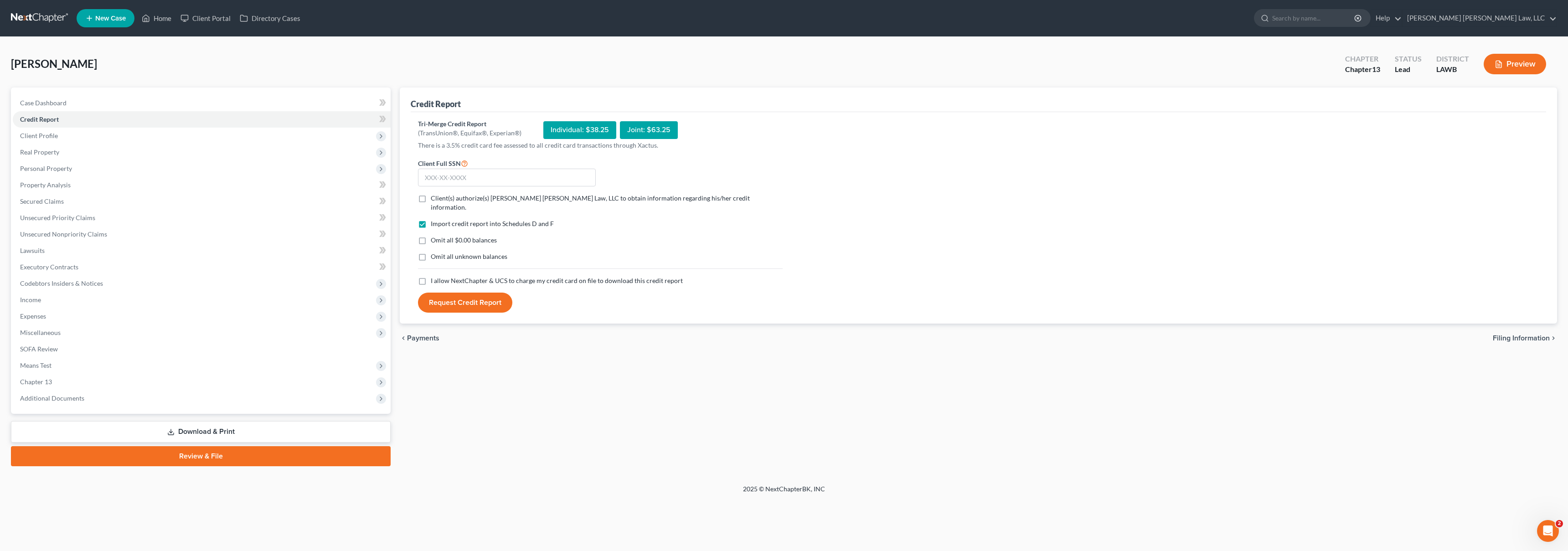
click at [431, 276] on label "I allow NextChapter & UCS to charge my credit card on file to download this cre…" at bounding box center [557, 281] width 252 height 9
click at [435, 276] on input "I allow NextChapter & UCS to charge my credit card on file to download this cre…" at bounding box center [438, 279] width 6 height 6
checkbox input "true"
click at [431, 252] on label "Omit all unknown balances" at bounding box center [469, 256] width 77 height 9
click at [435, 252] on input "Omit all unknown balances" at bounding box center [438, 255] width 6 height 6
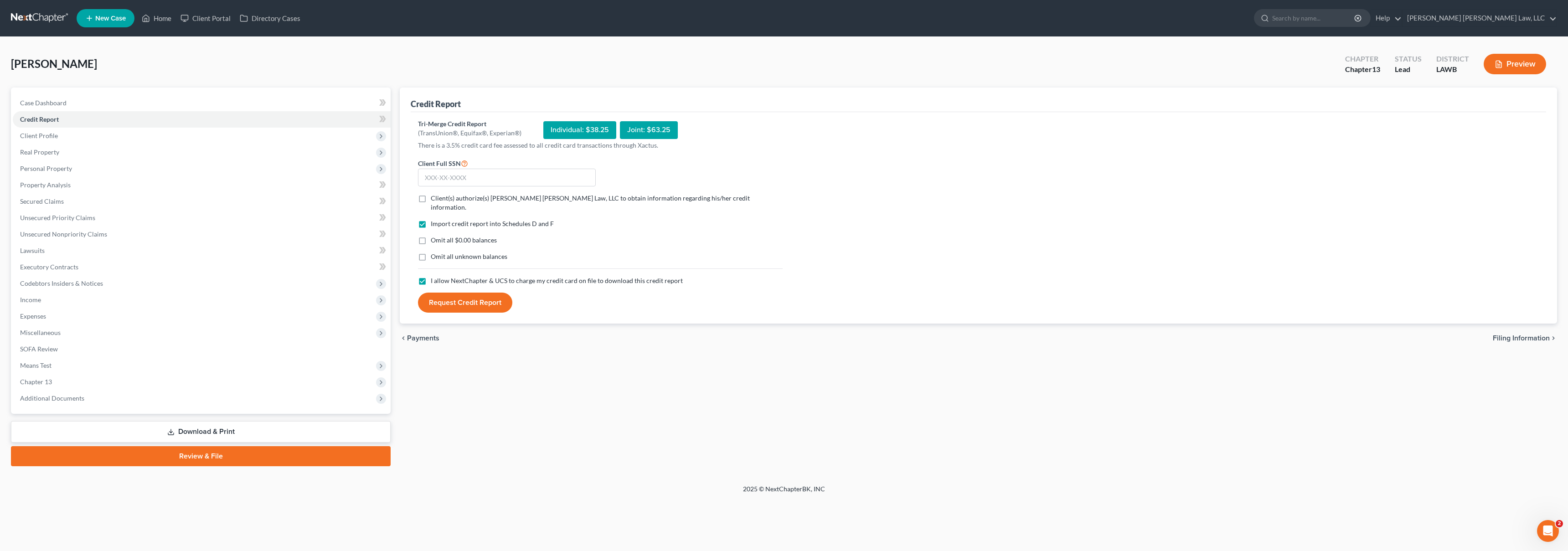
checkbox input "true"
click at [431, 236] on label "Omit all $0.00 balances" at bounding box center [464, 240] width 66 height 9
click at [435, 236] on input "Omit all $0.00 balances" at bounding box center [438, 239] width 6 height 6
checkbox input "true"
click at [431, 200] on label "Client(s) authorize(s) [PERSON_NAME] [PERSON_NAME] Law, LLC to obtain informati…" at bounding box center [607, 203] width 352 height 18
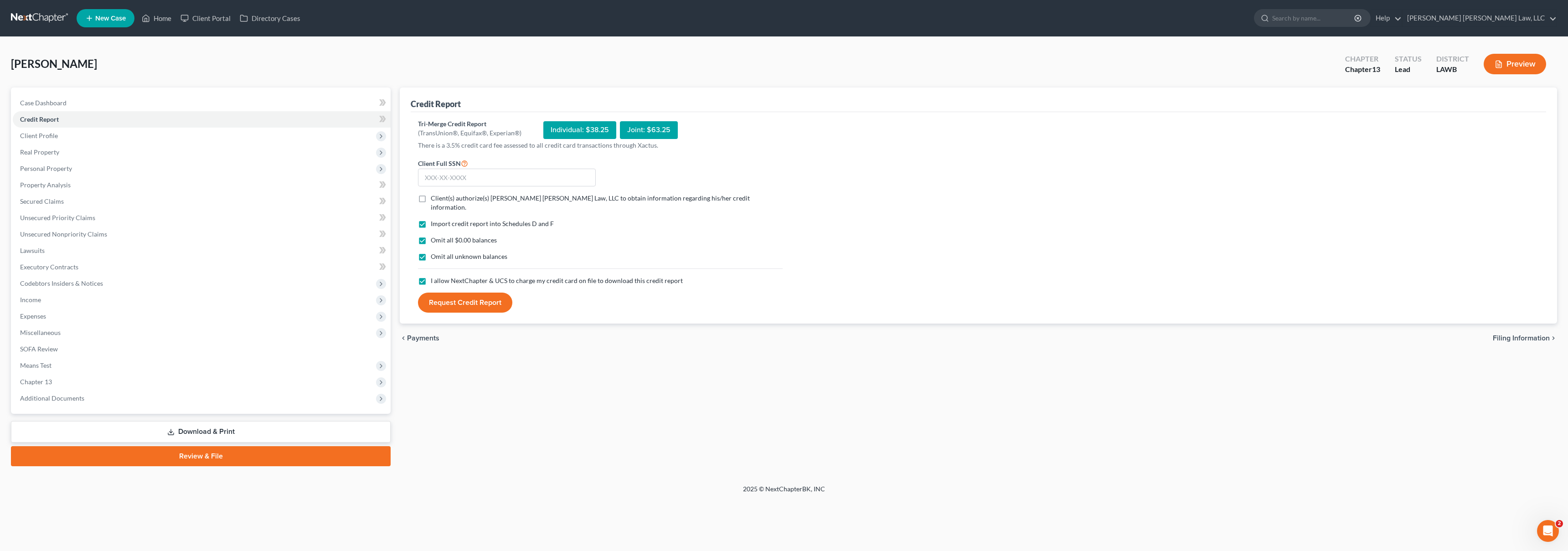
click at [435, 200] on input "Client(s) authorize(s) [PERSON_NAME] [PERSON_NAME] Law, LLC to obtain informati…" at bounding box center [438, 197] width 6 height 6
checkbox input "true"
click at [435, 180] on input "text" at bounding box center [507, 178] width 178 height 18
type input "438-25-6596"
click at [473, 295] on button "Request Credit Report" at bounding box center [465, 303] width 94 height 20
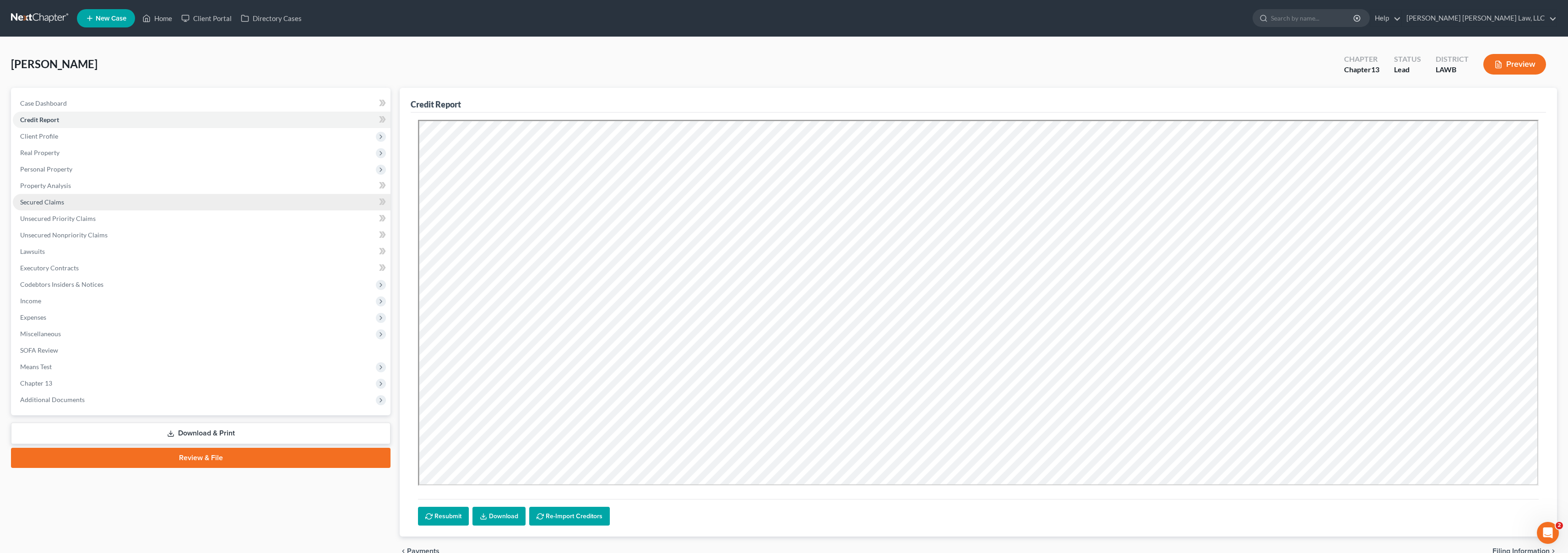
click at [61, 199] on span "Secured Claims" at bounding box center [42, 202] width 44 height 8
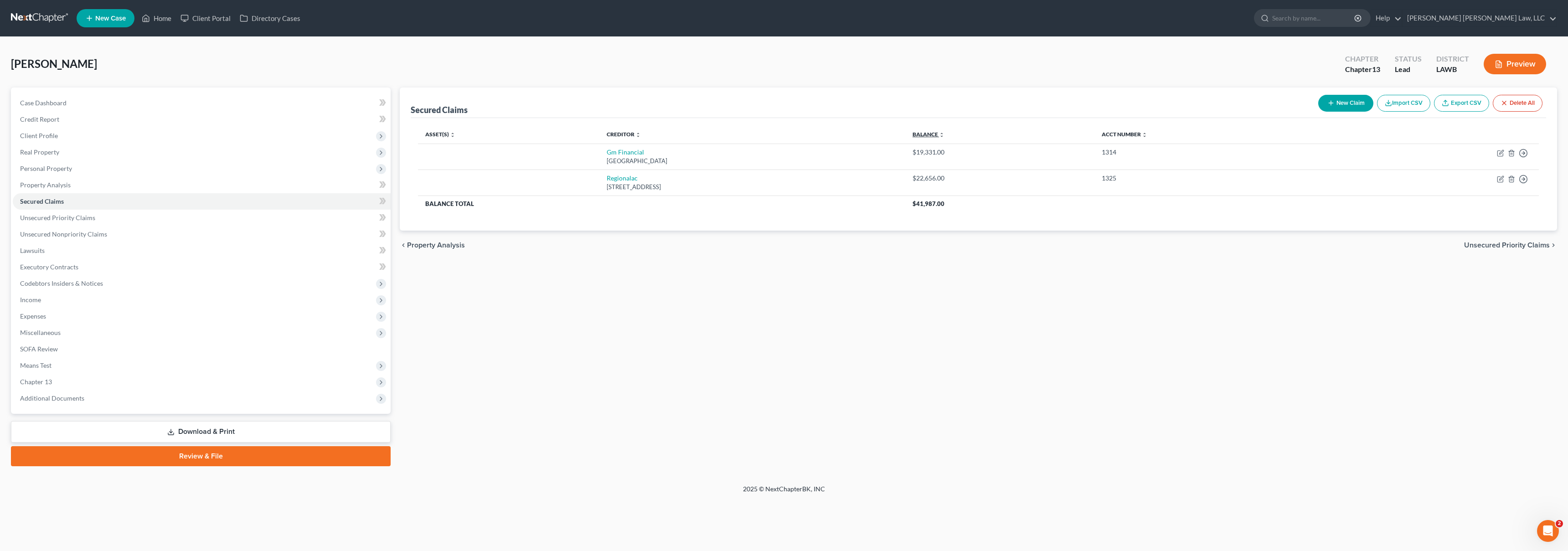
click at [945, 135] on link "Balance expand_more expand_less unfold_more" at bounding box center [928, 134] width 32 height 7
click at [201, 117] on link "Credit Report" at bounding box center [201, 119] width 378 height 16
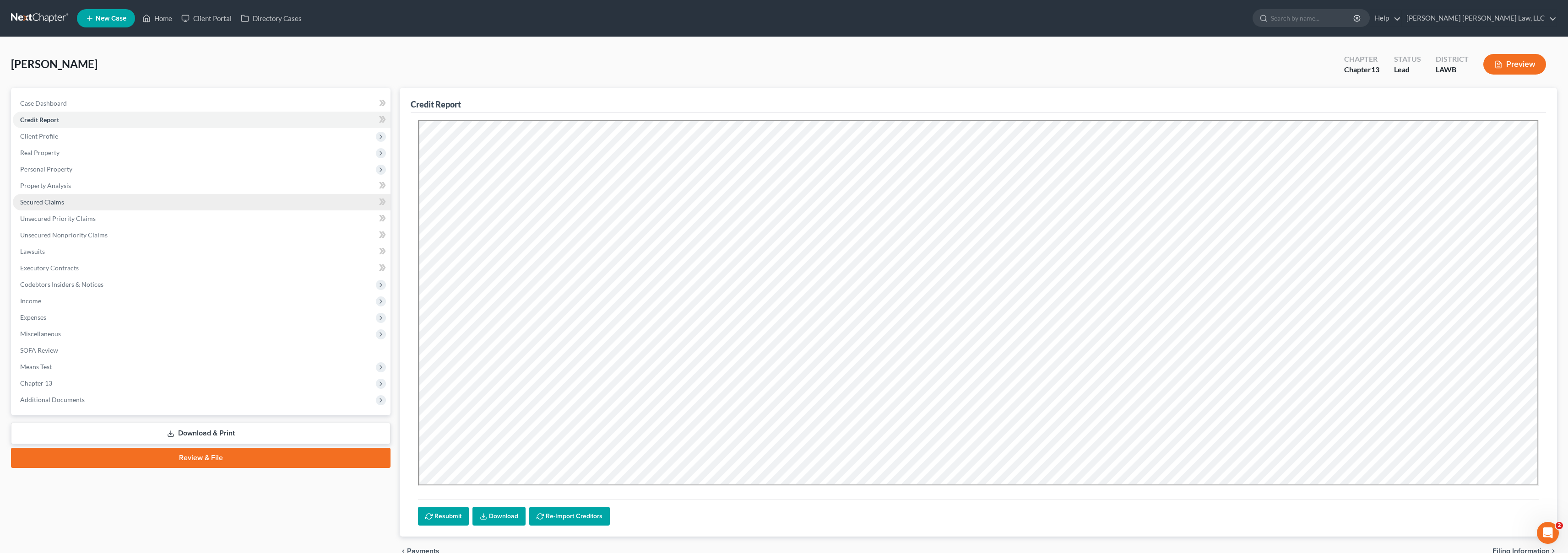
click at [134, 203] on link "Secured Claims" at bounding box center [202, 202] width 378 height 16
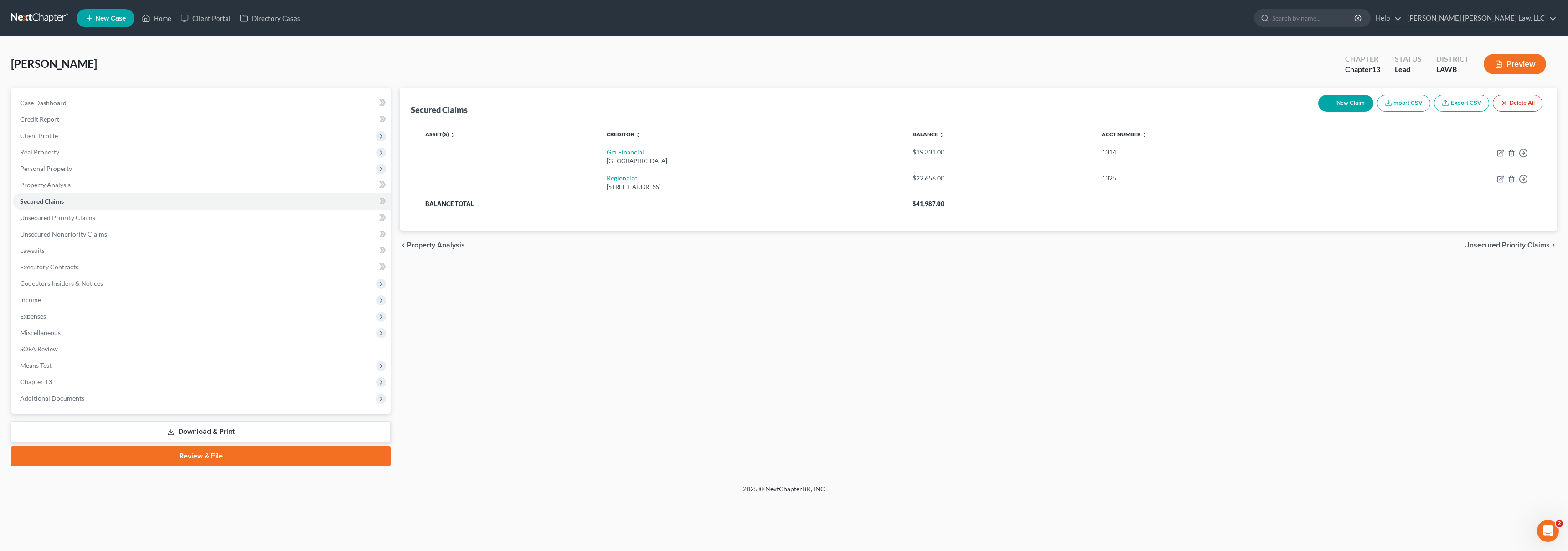
click at [945, 135] on link "Balance expand_more expand_less unfold_more" at bounding box center [928, 134] width 32 height 7
click at [114, 219] on link "Unsecured Priority Claims" at bounding box center [201, 217] width 378 height 16
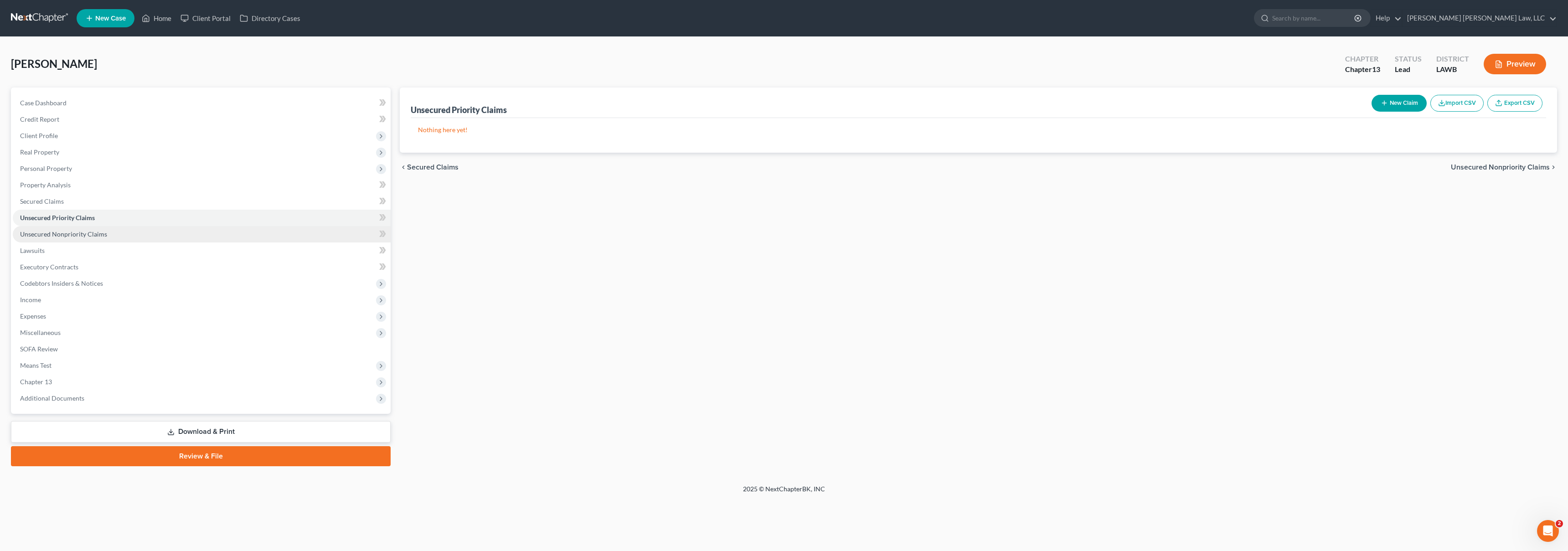
click at [121, 235] on link "Unsecured Nonpriority Claims" at bounding box center [201, 234] width 378 height 16
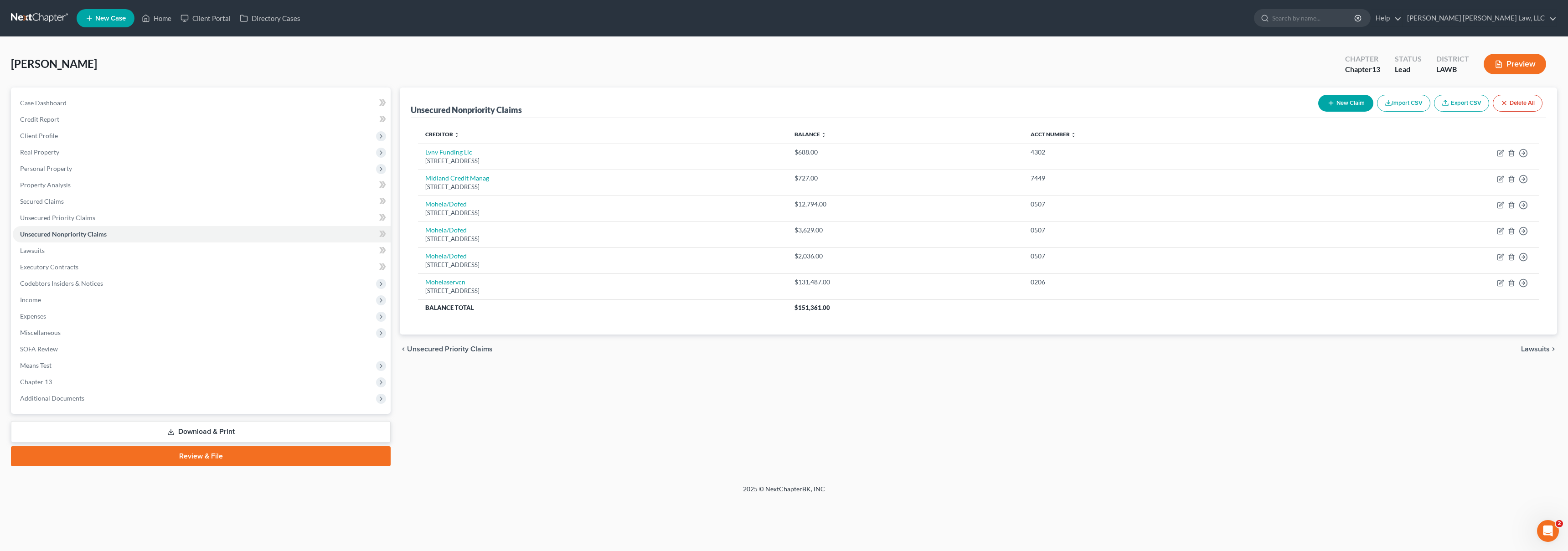
click at [827, 133] on link "Balance expand_more expand_less unfold_more" at bounding box center [810, 134] width 32 height 7
click at [62, 202] on span "Secured Claims" at bounding box center [42, 201] width 44 height 8
